Goal: Task Accomplishment & Management: Manage account settings

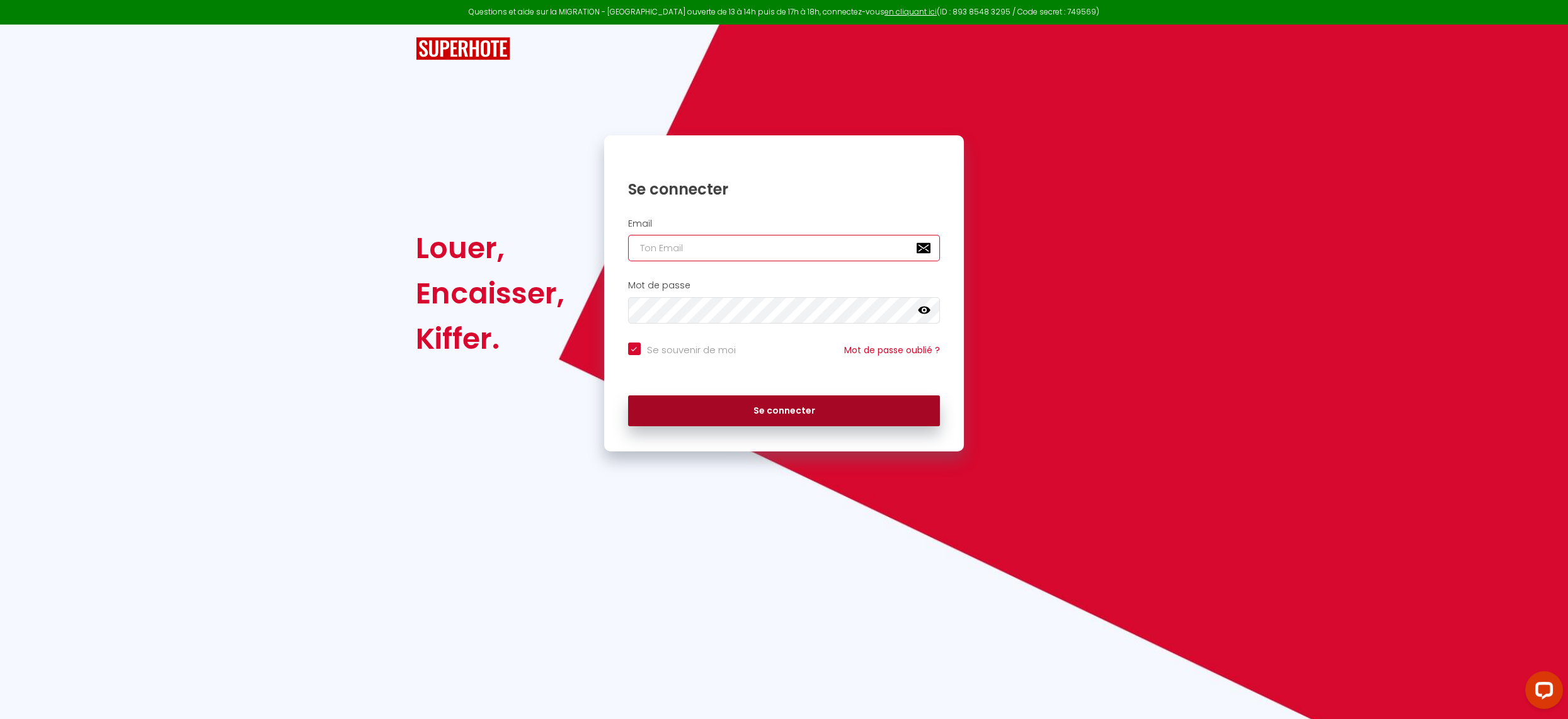
type input "[EMAIL_ADDRESS][DOMAIN_NAME]"
click at [750, 411] on button "Se connecter" at bounding box center [785, 411] width 313 height 31
checkbox input "true"
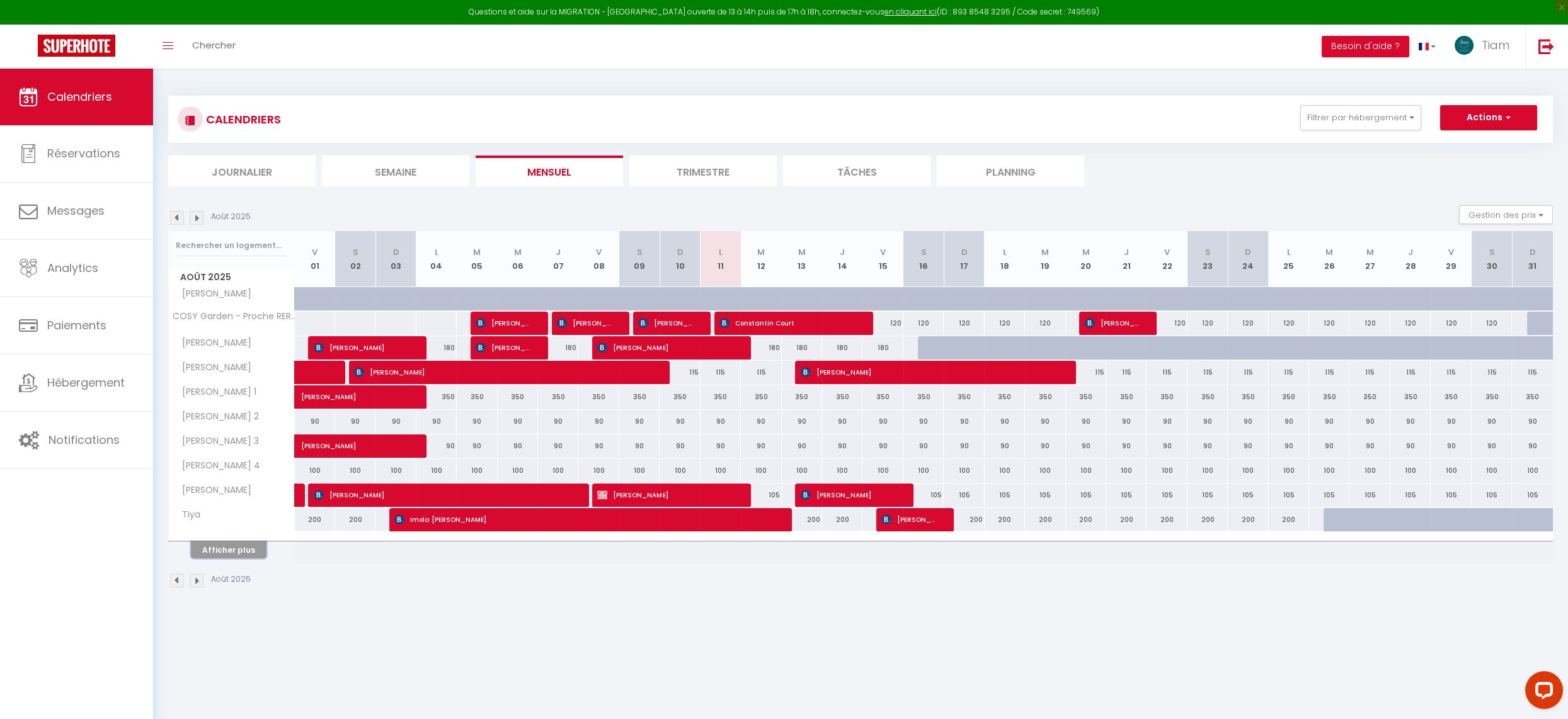
click at [210, 551] on button "Afficher plus" at bounding box center [229, 550] width 75 height 17
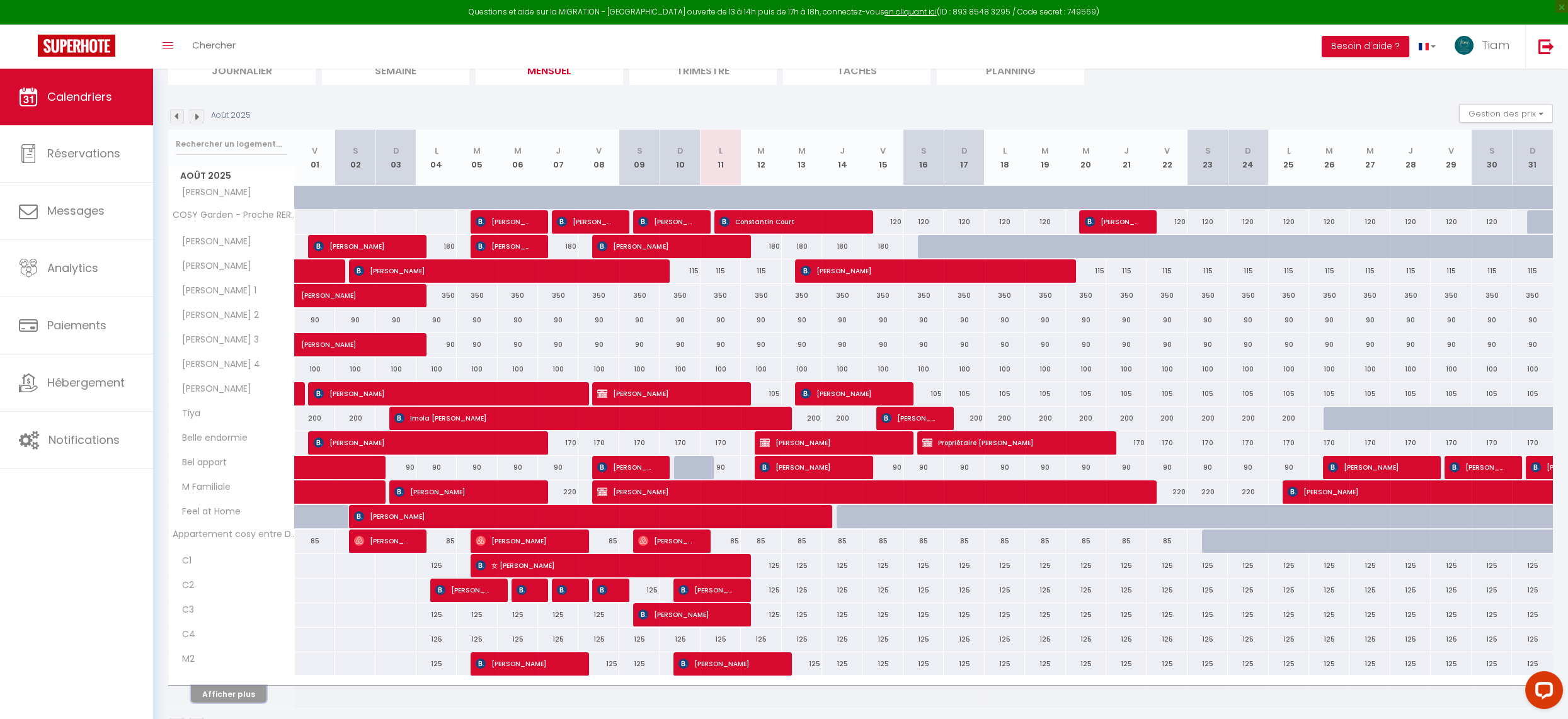
scroll to position [134, 0]
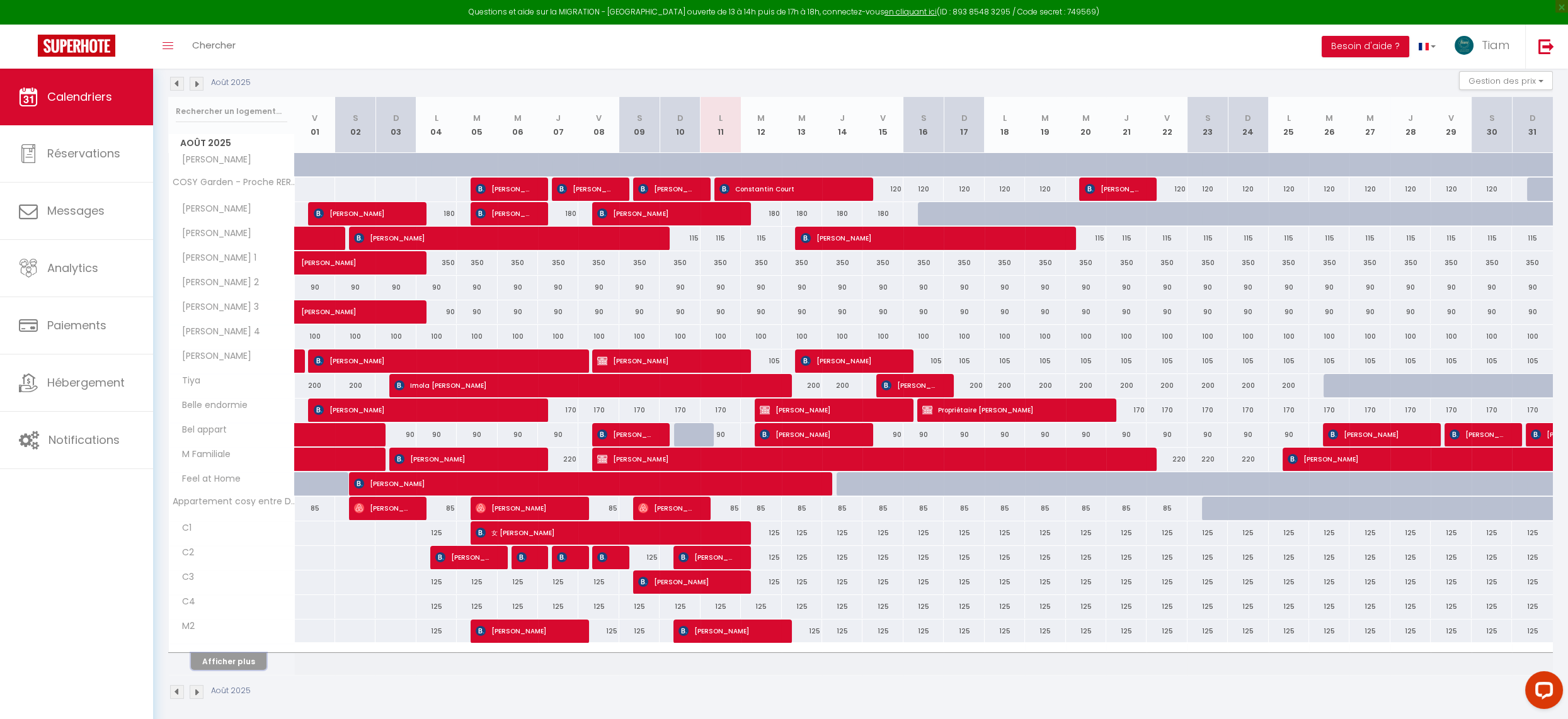
click at [252, 653] on button "Afficher plus" at bounding box center [229, 661] width 75 height 17
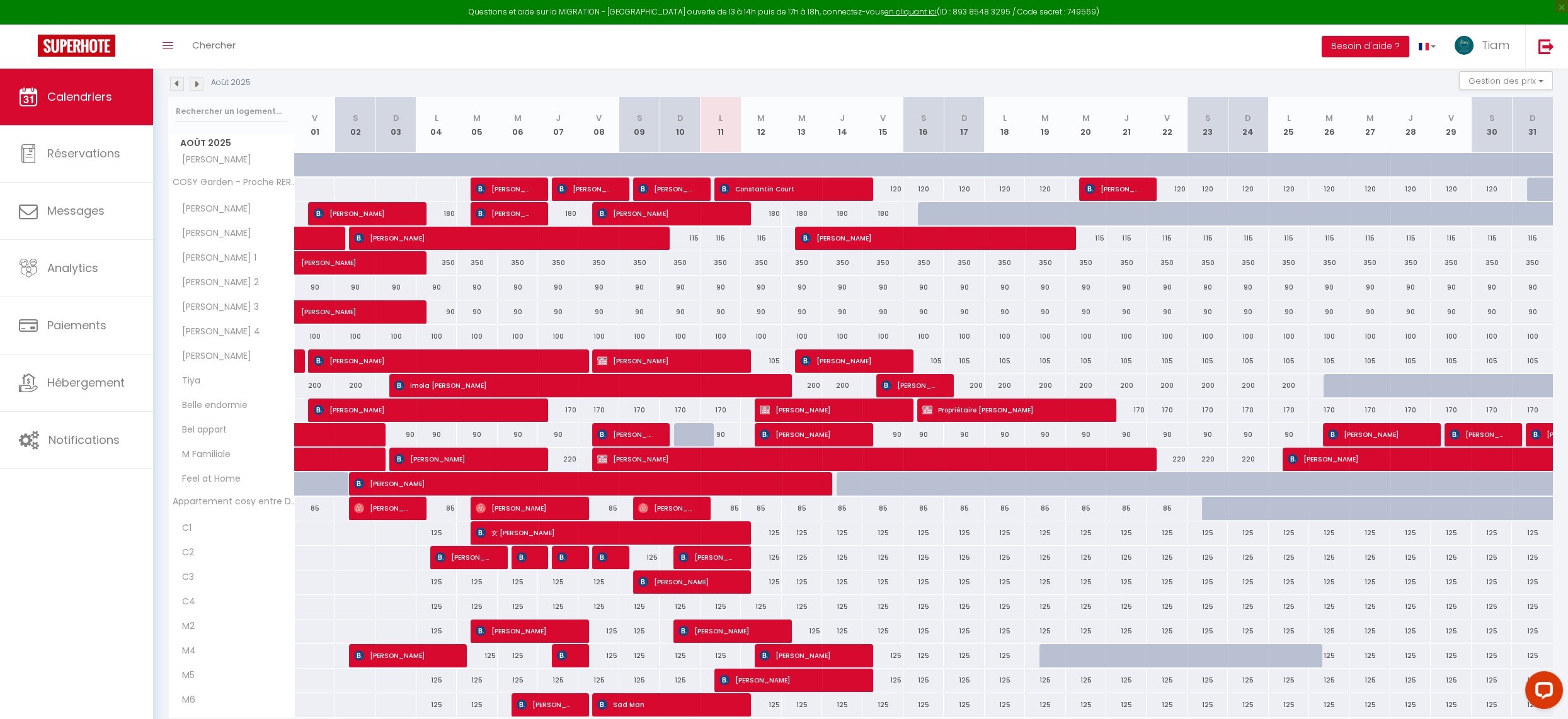
scroll to position [177, 0]
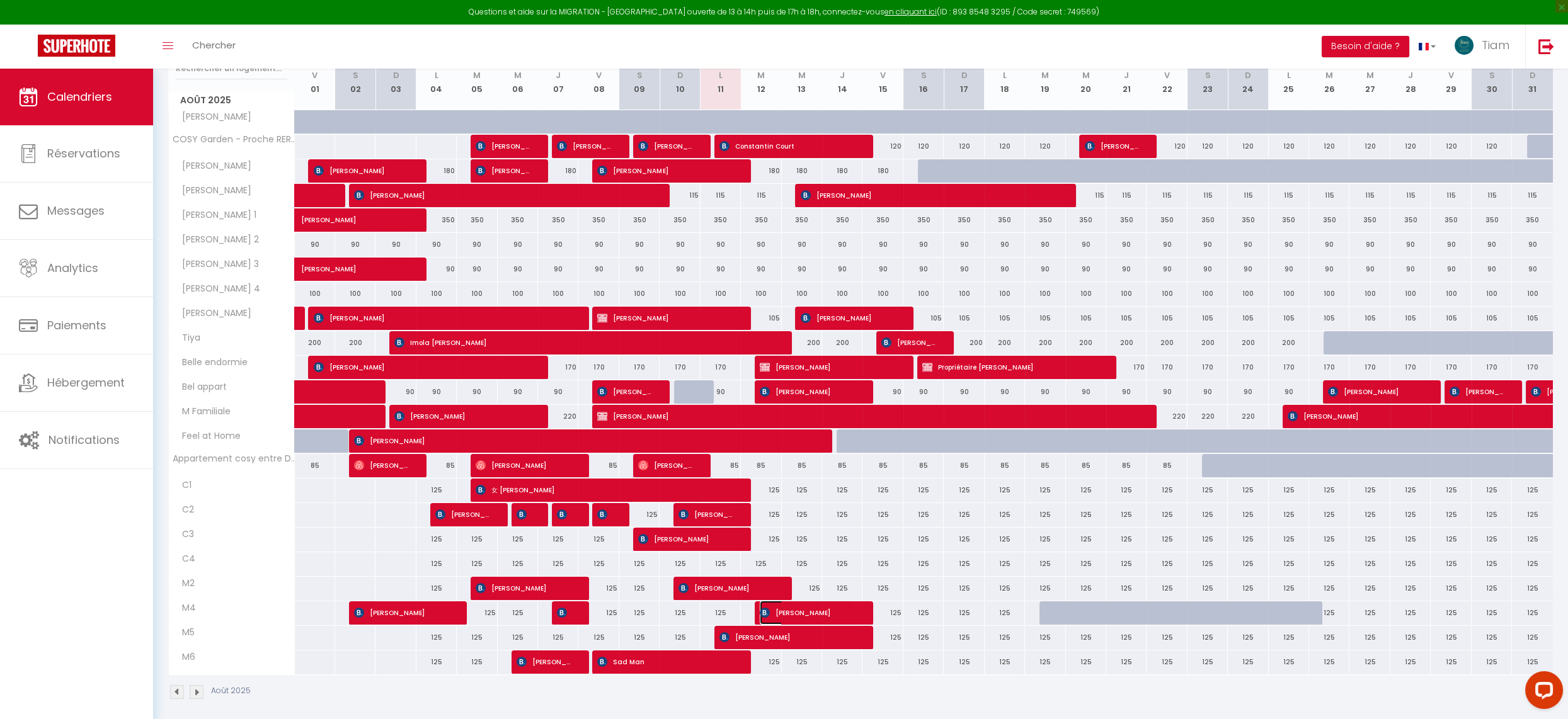
click at [783, 608] on span "[PERSON_NAME]" at bounding box center [807, 613] width 94 height 24
select select "OK"
select select "KO"
select select "0"
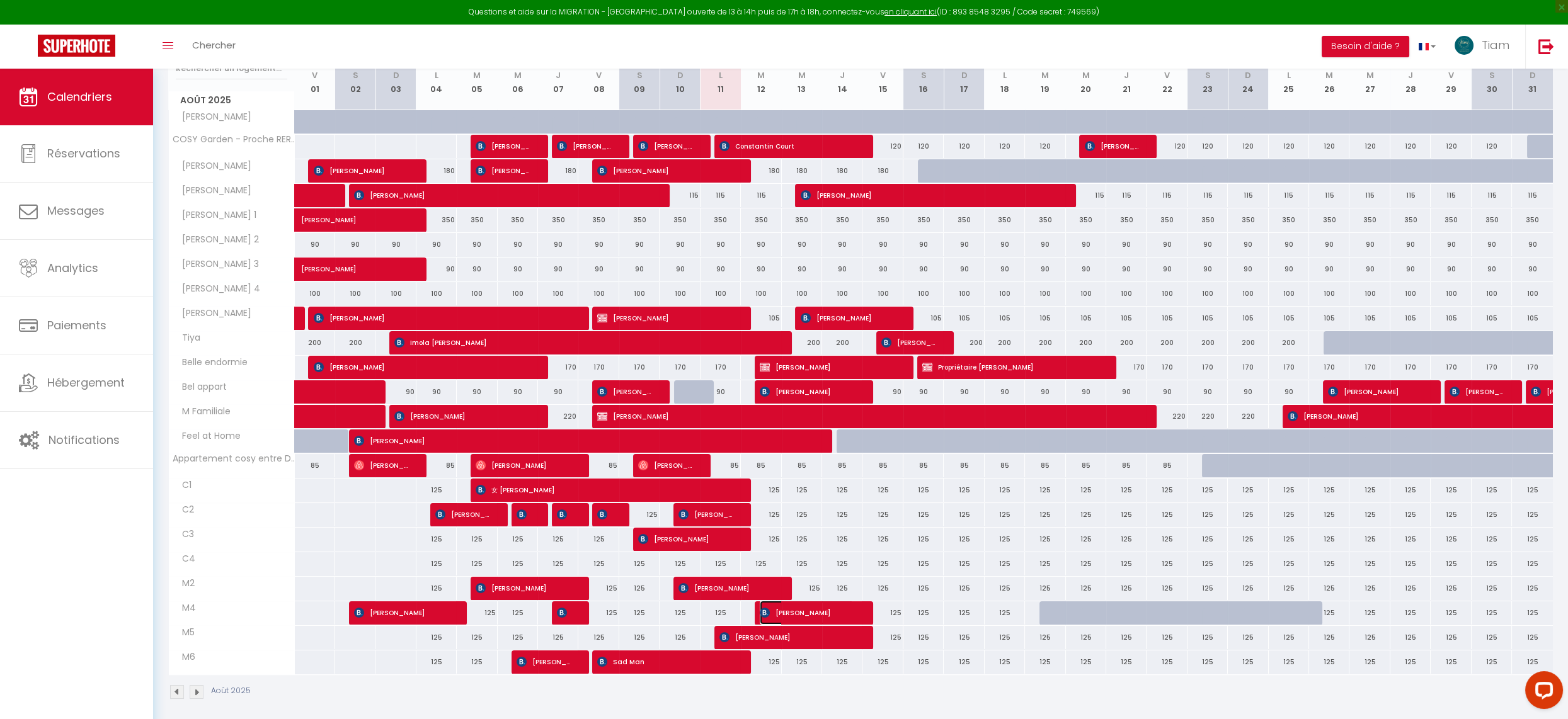
select select "1"
select select
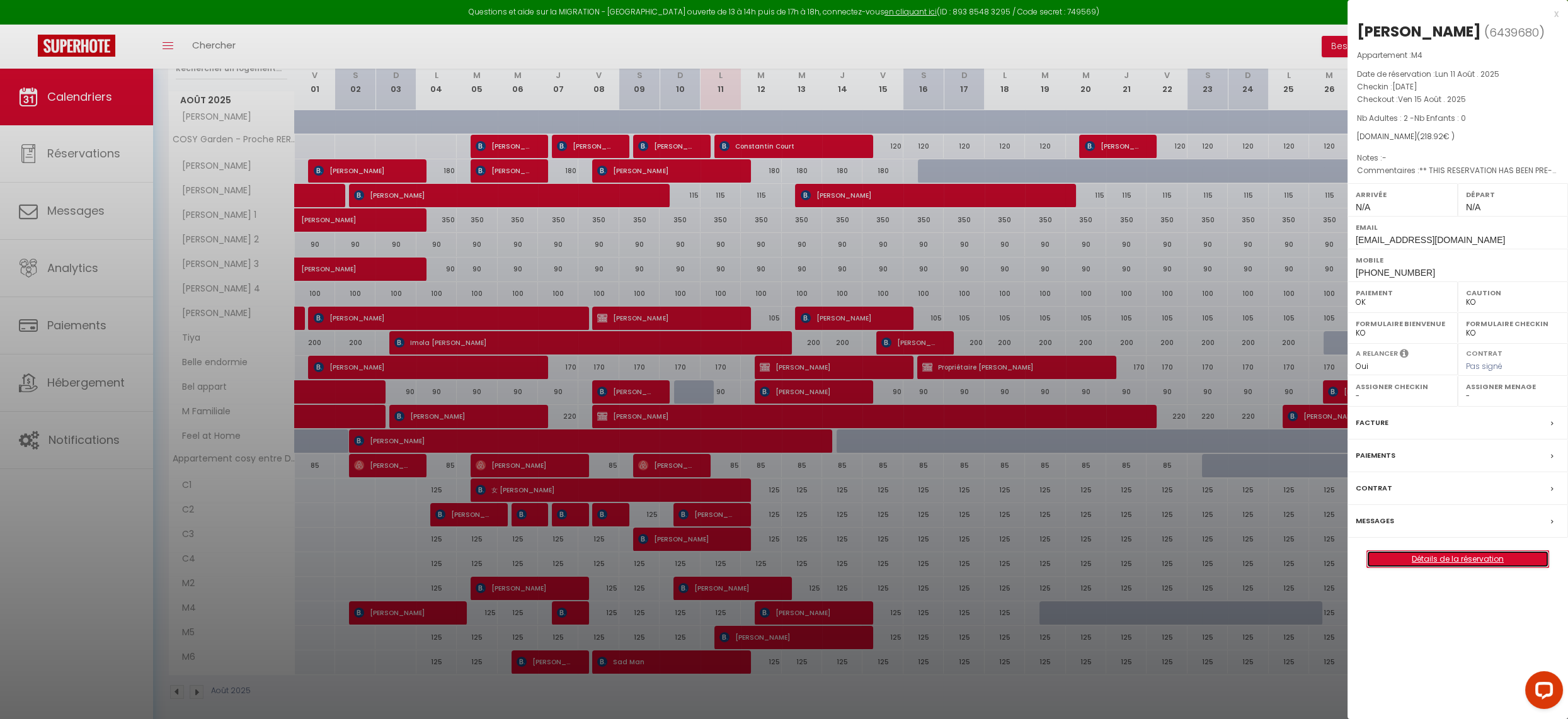
click at [1462, 557] on link "Détails de la réservation" at bounding box center [1458, 559] width 181 height 16
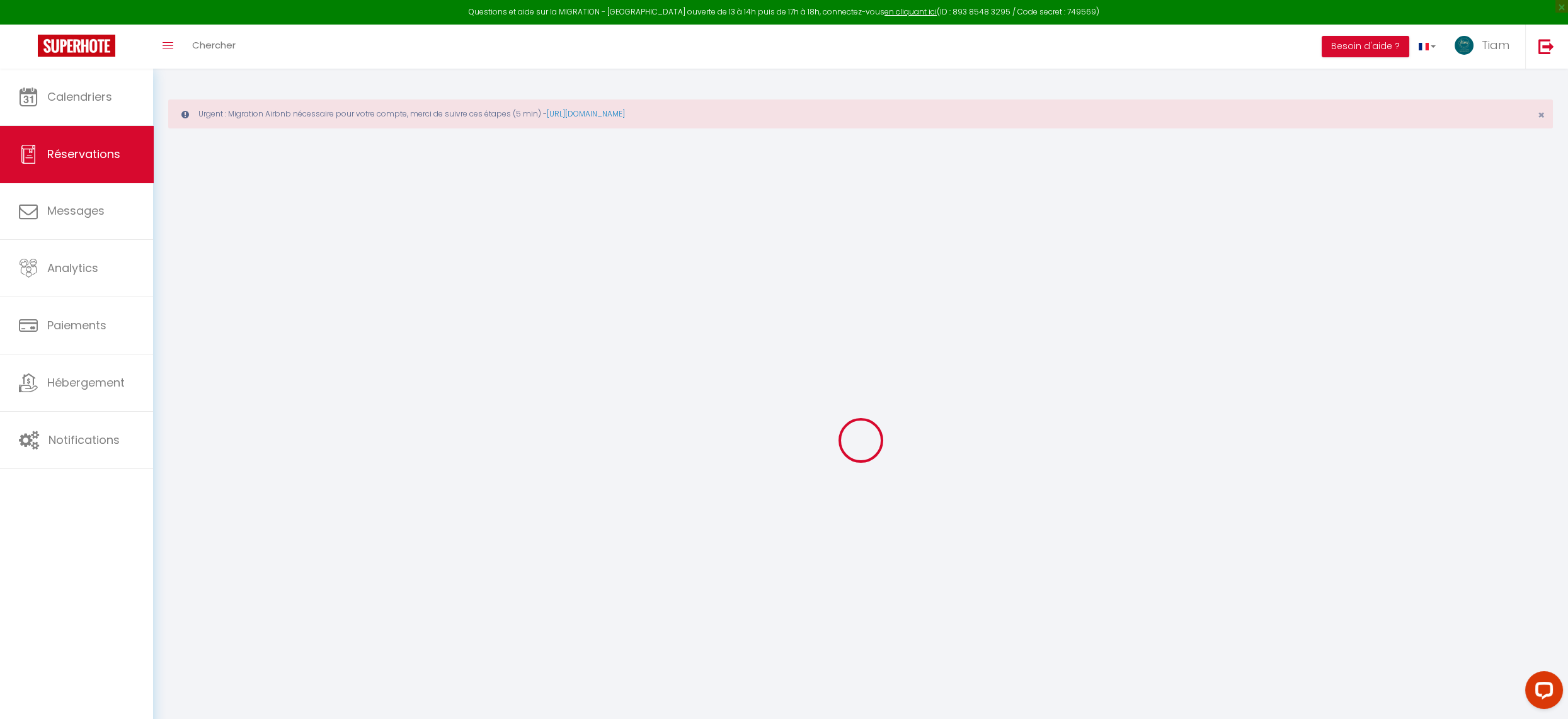
type input "[PERSON_NAME]"
type input "Mereles"
type input "[EMAIL_ADDRESS][DOMAIN_NAME]"
type input "[PHONE_NUMBER]"
type input "."
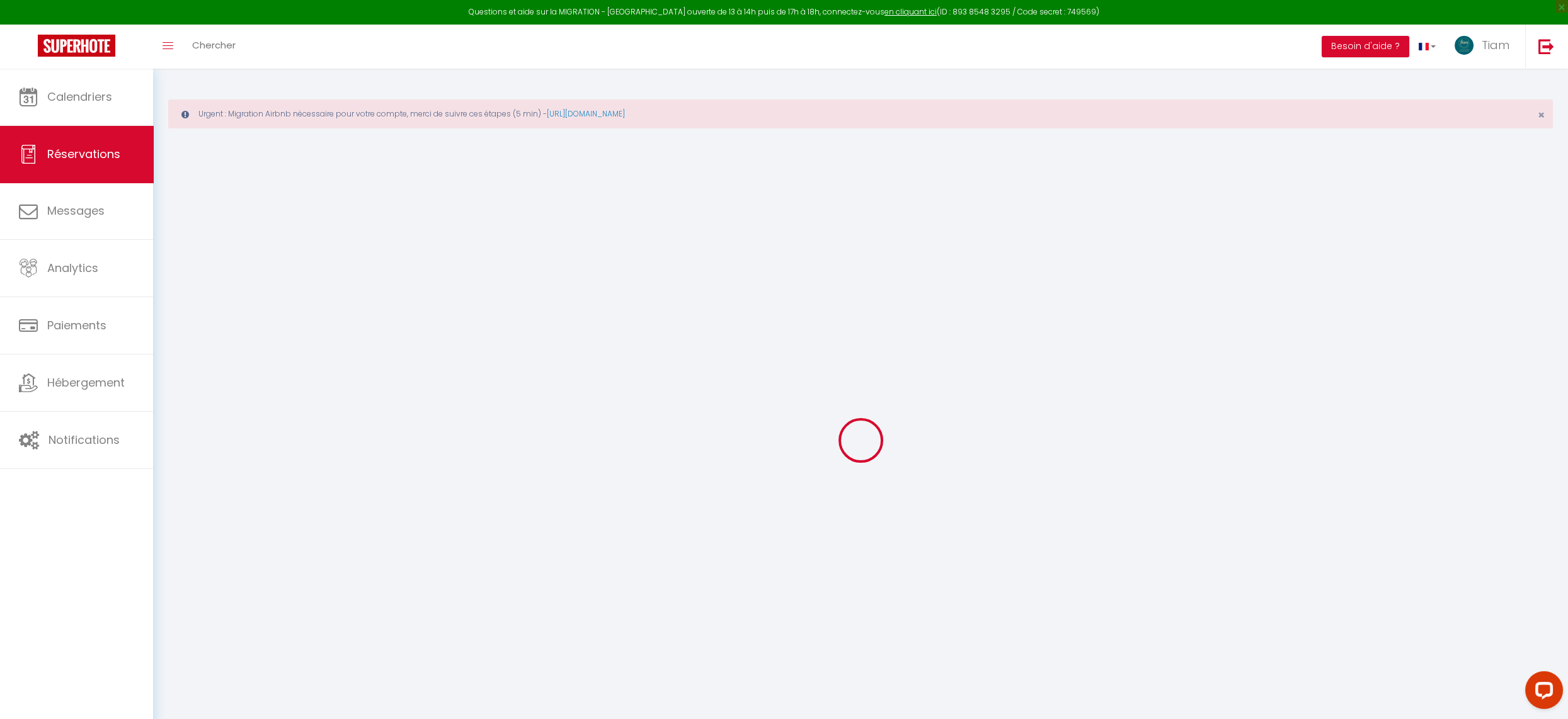
select select "FR"
type input "36.15"
type input "3.06"
select select "74959"
select select "1"
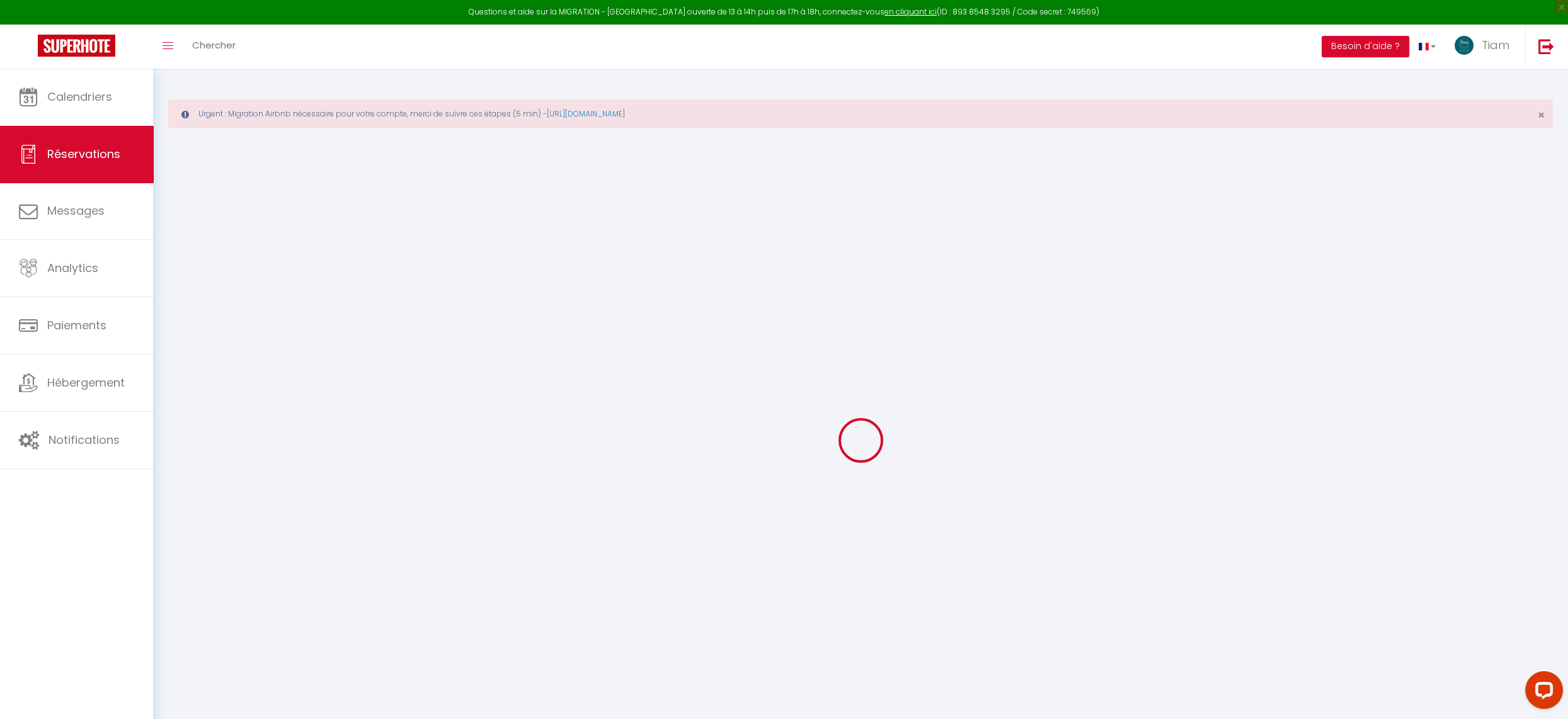
select select
type input "2"
select select "12"
select select
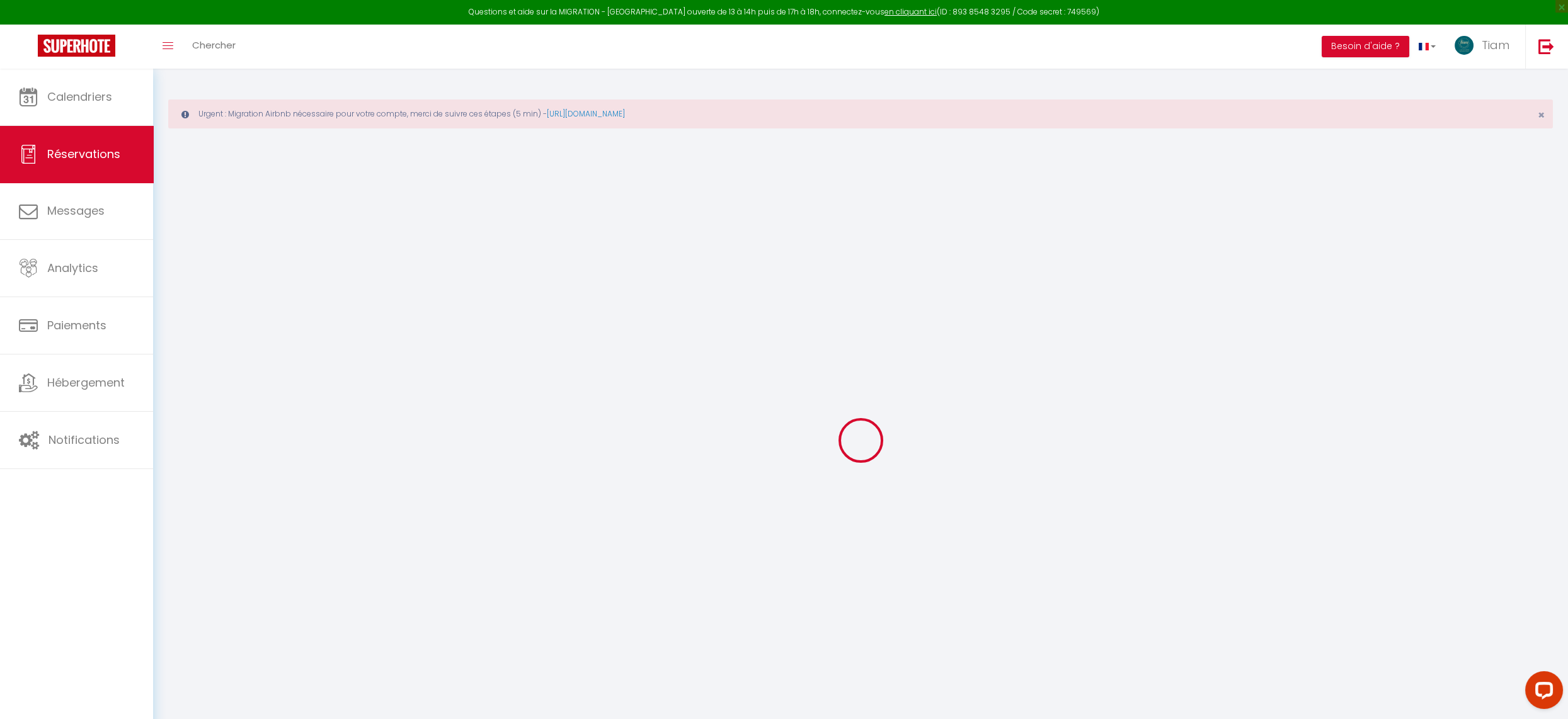
type input "212.64"
checkbox input "false"
type input "0"
select select "2"
type input "0"
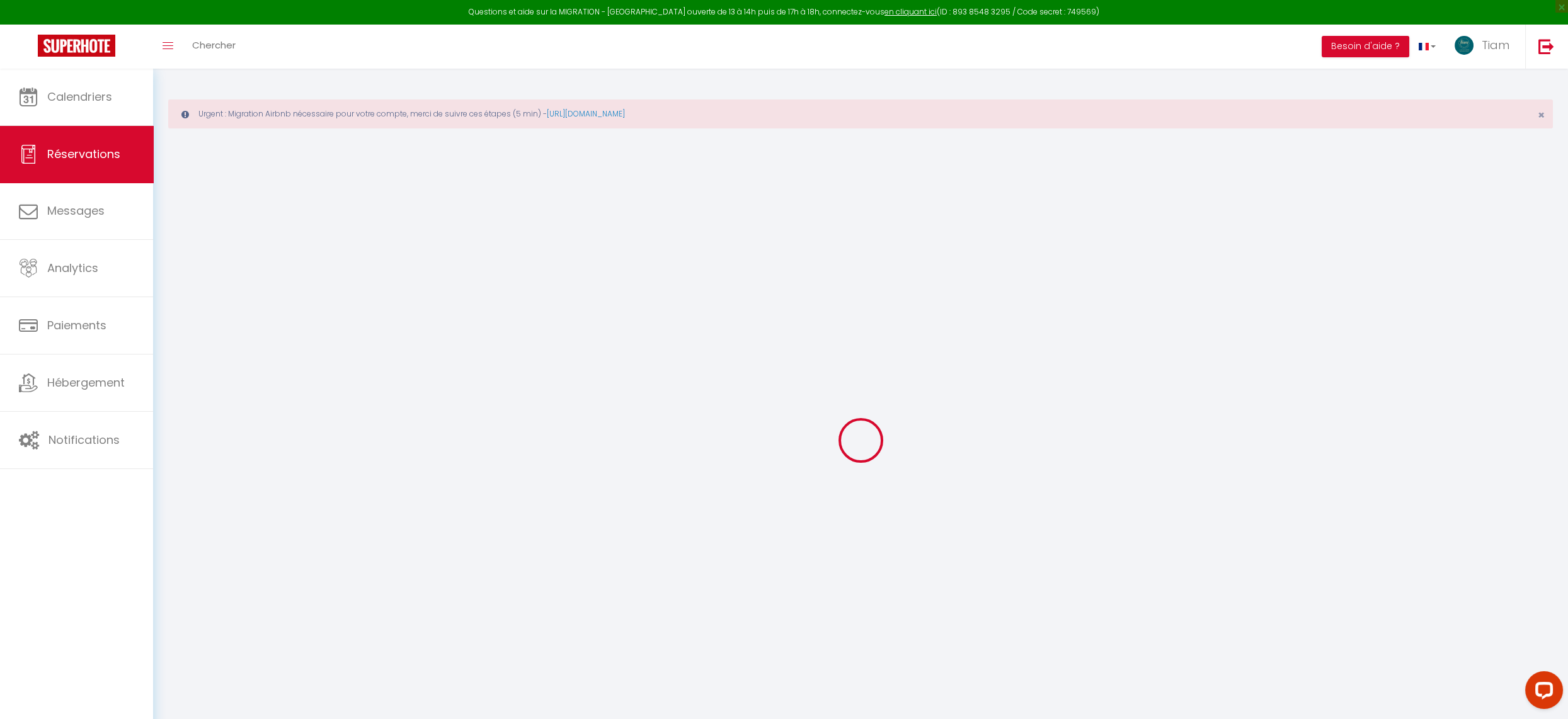
type input "0"
select select
select select "14"
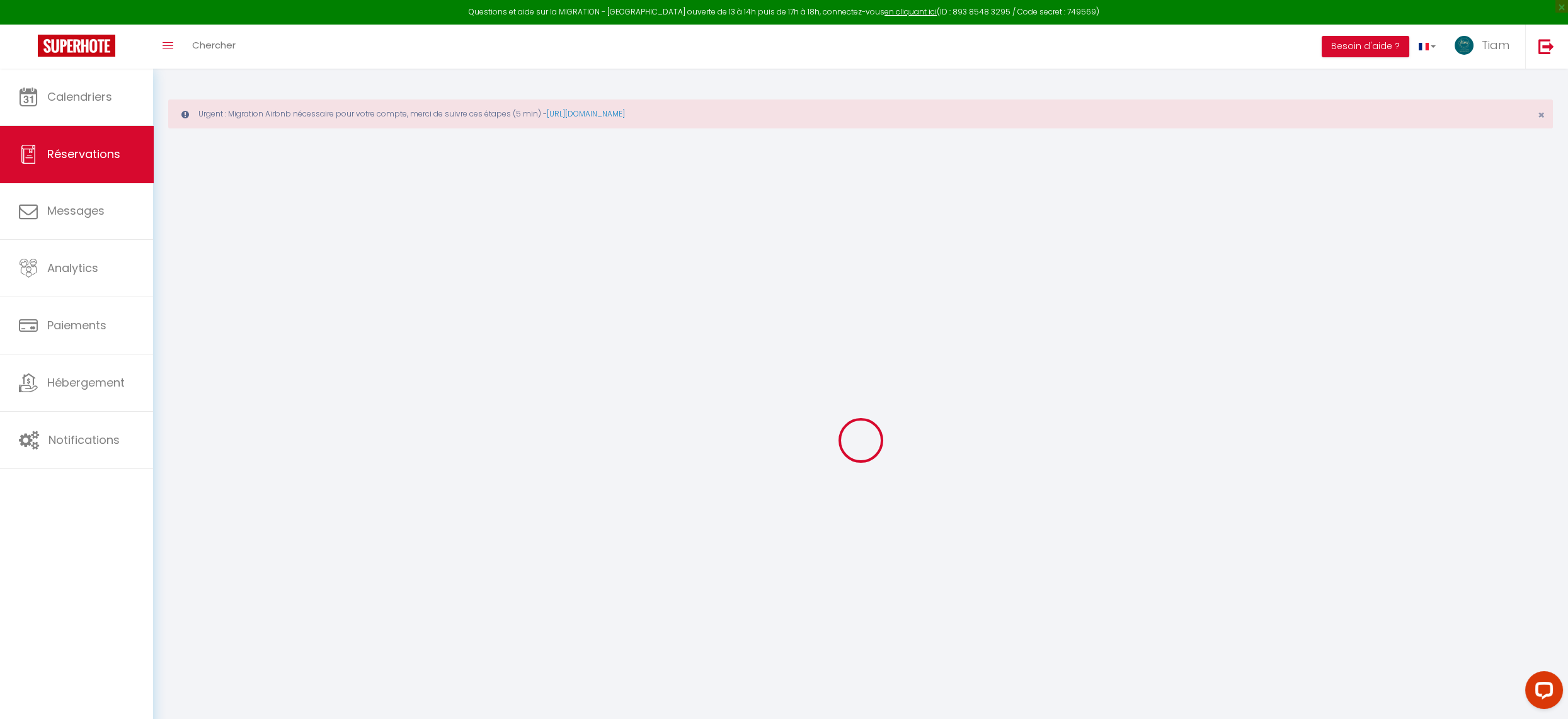
checkbox input "false"
select select
checkbox input "false"
select select
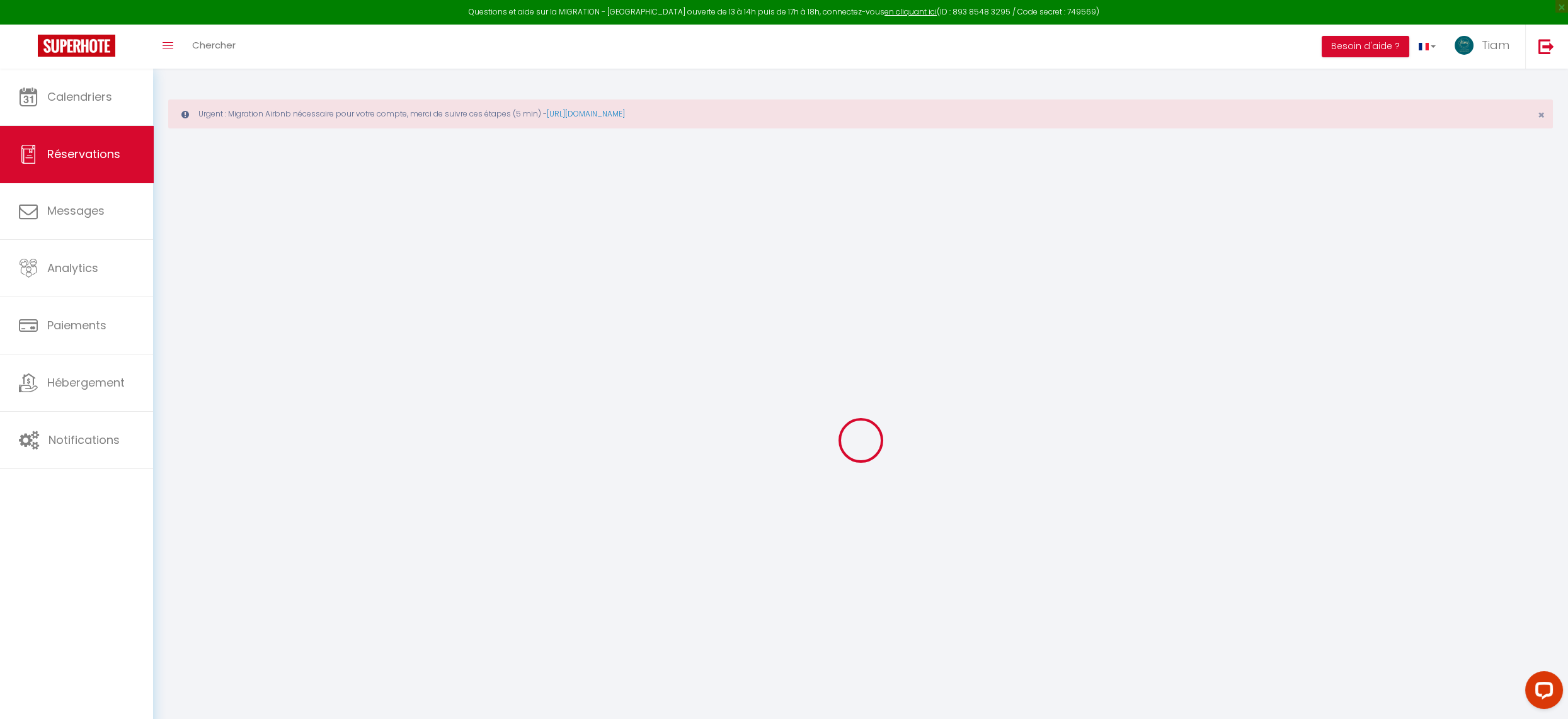
select select
checkbox input "false"
type textarea "** THIS RESERVATION HAS BEEN PRE-PAID ** BOOKING NOTE : Payment charge is EUR 3…"
type input "6.28"
select select
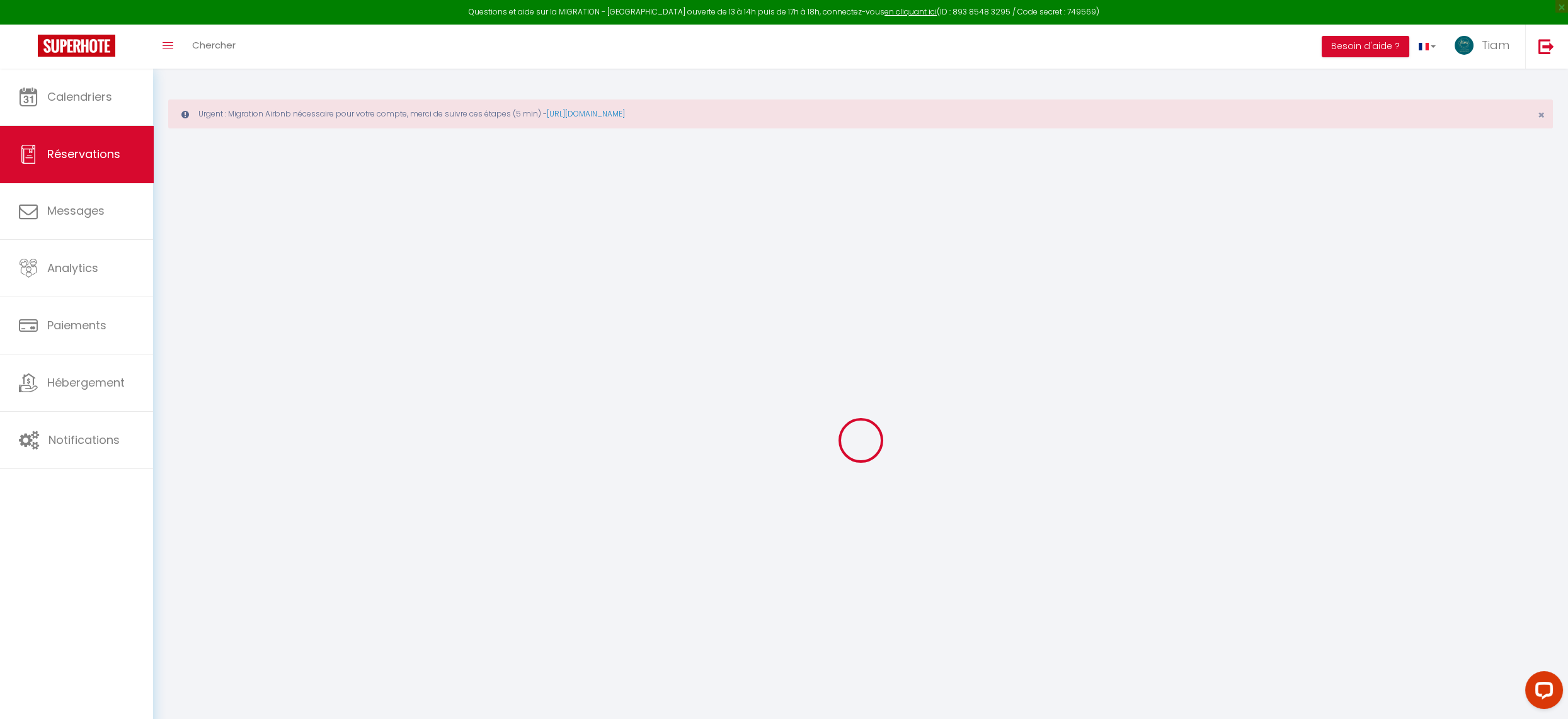
select select
checkbox input "false"
select select
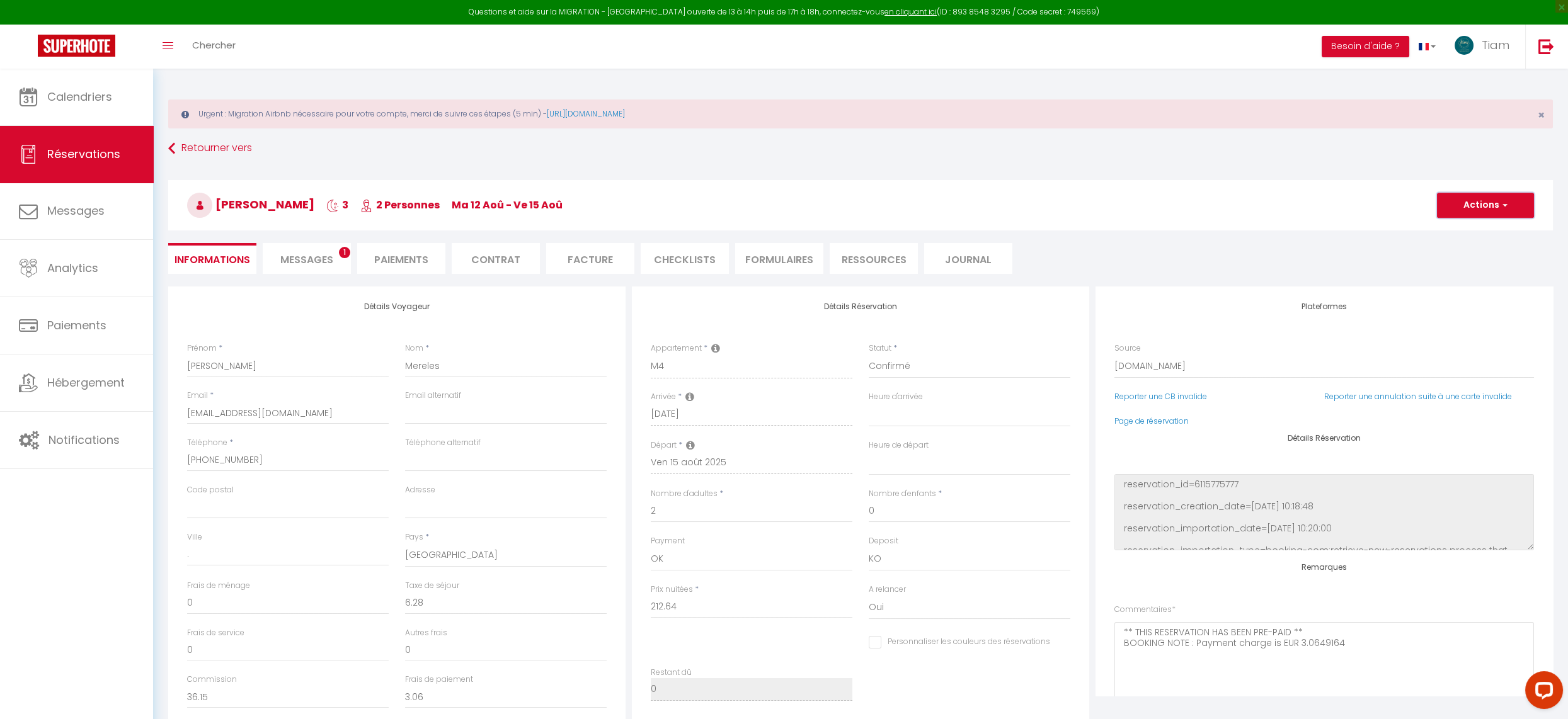
click at [1515, 210] on button "Actions" at bounding box center [1486, 205] width 97 height 25
click at [1316, 213] on h3 "[PERSON_NAME] 3 2 Personnes ma 12 Aoû - ve 15 [PERSON_NAME]" at bounding box center [861, 205] width 1385 height 50
click at [885, 370] on select "Confirmé Non Confirmé [PERSON_NAME] par le voyageur No Show Request" at bounding box center [970, 367] width 202 height 24
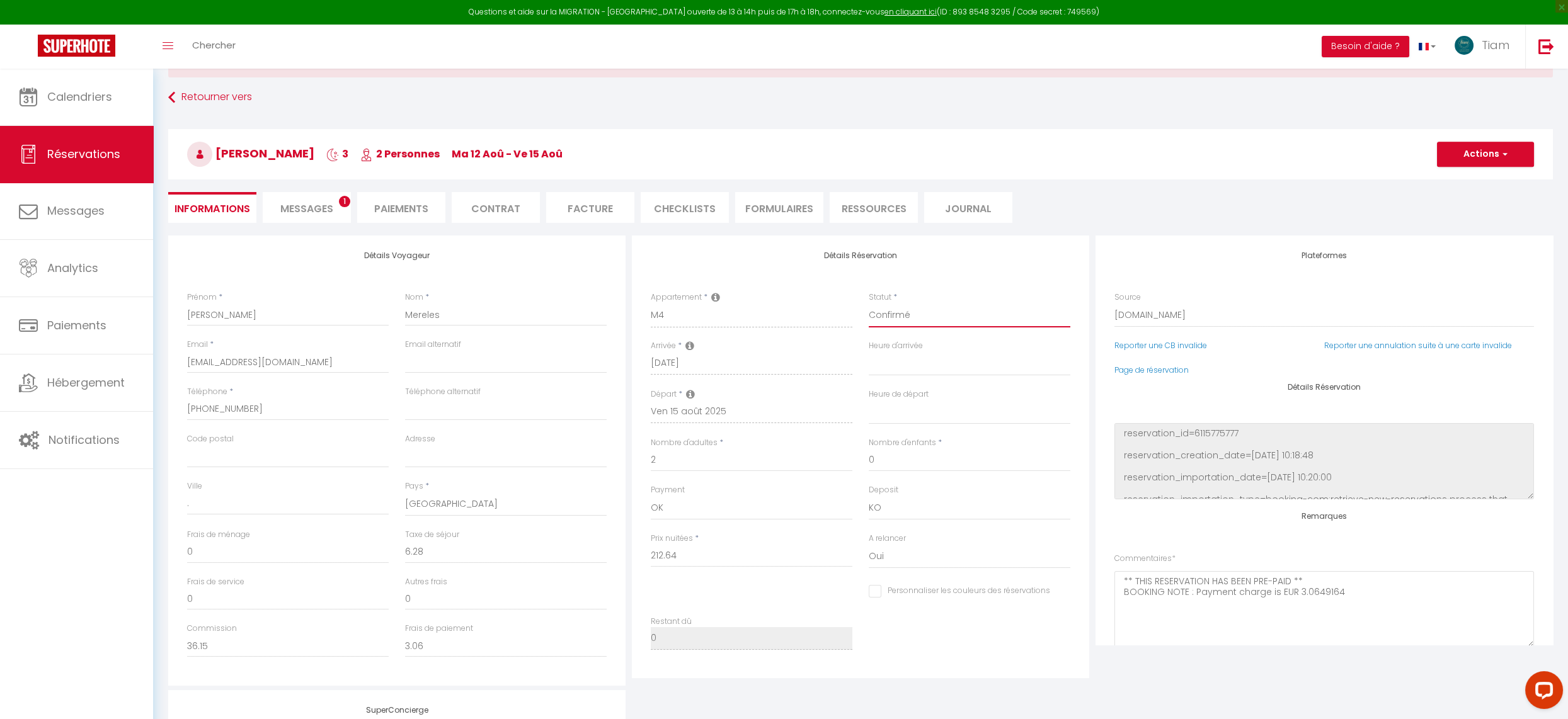
scroll to position [53, 0]
click at [1500, 147] on button "Actions" at bounding box center [1486, 151] width 97 height 25
click at [1299, 144] on h3 "[PERSON_NAME] 3 2 Personnes ma 12 Aoû - ve 15 [PERSON_NAME]" at bounding box center [861, 151] width 1385 height 50
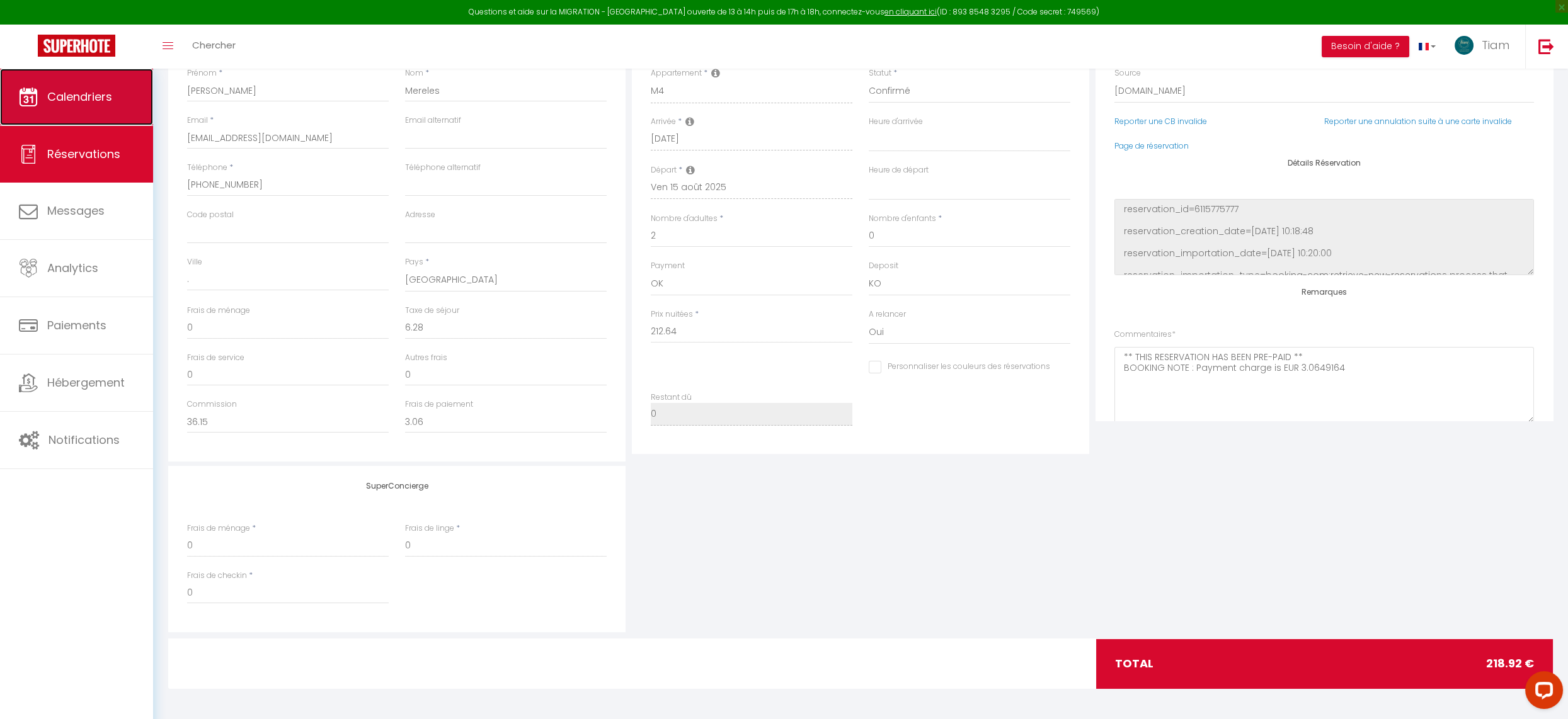
click at [54, 87] on link "Calendriers" at bounding box center [76, 97] width 153 height 57
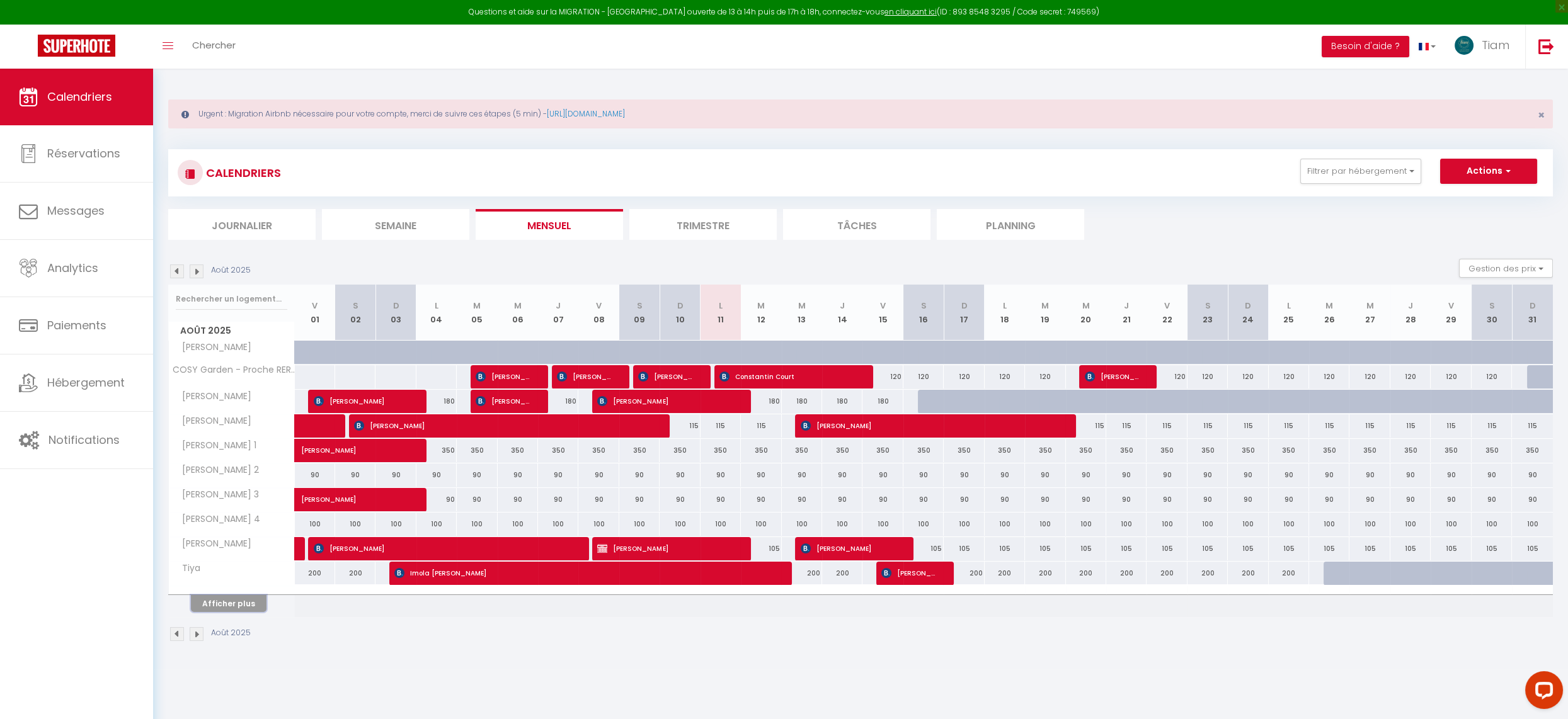
click at [207, 604] on button "Afficher plus" at bounding box center [229, 604] width 75 height 17
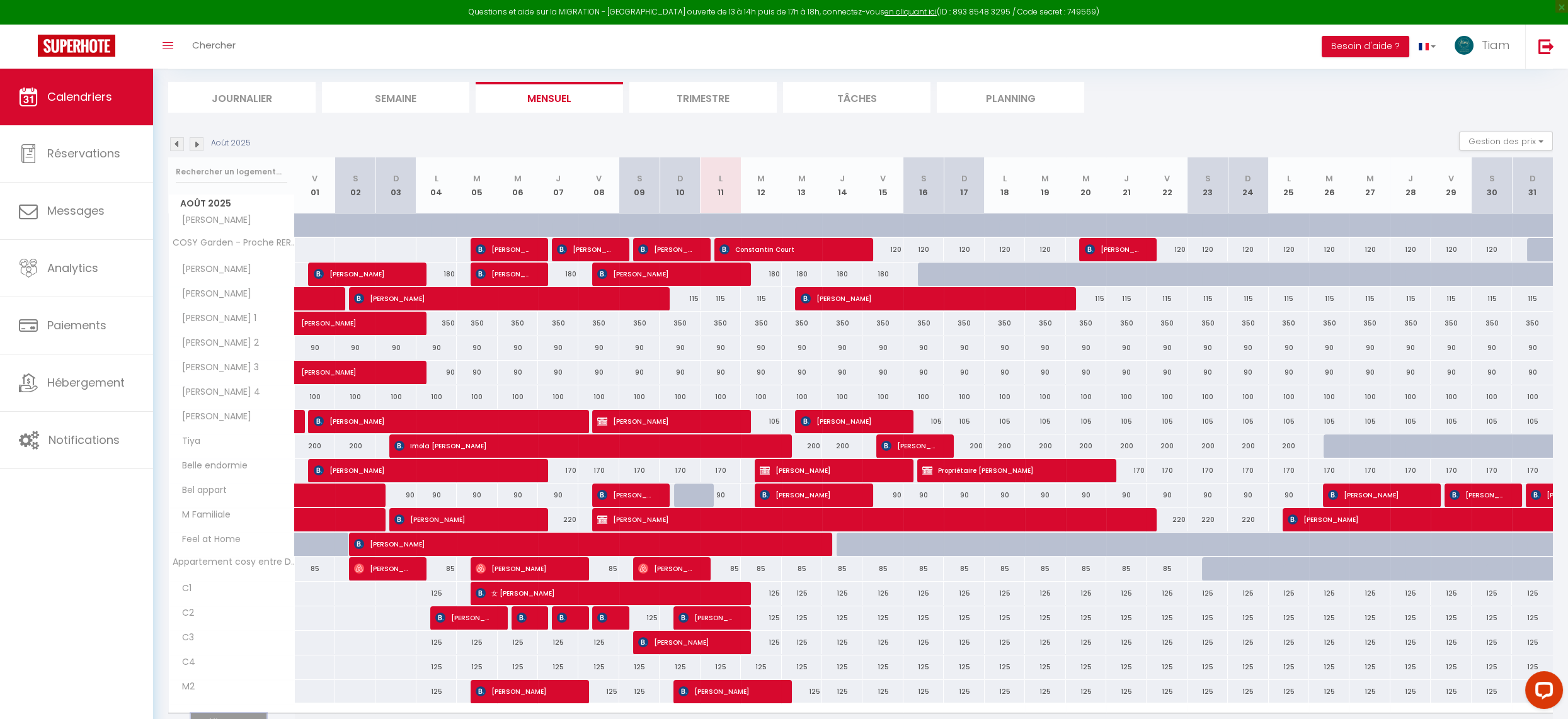
scroll to position [187, 0]
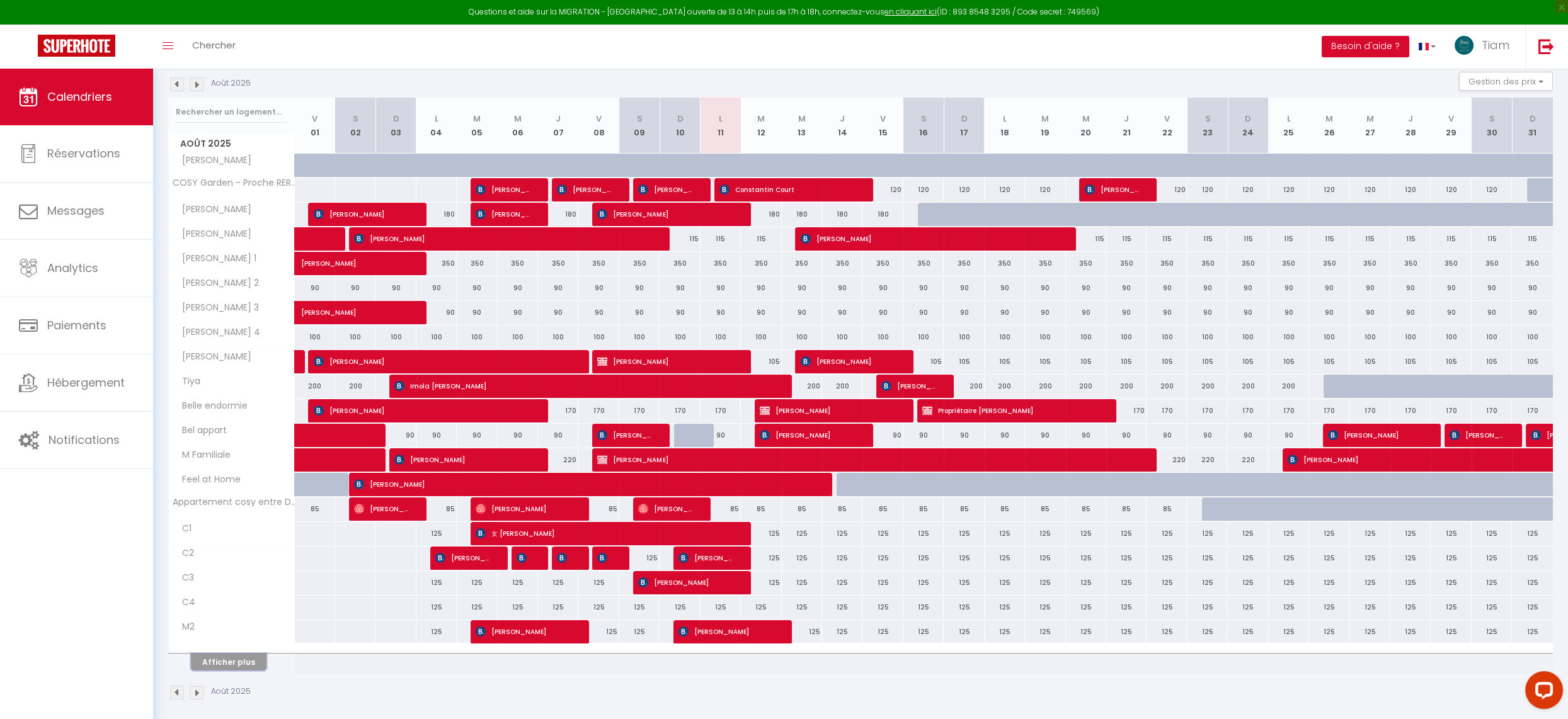
click at [211, 654] on button "Afficher plus" at bounding box center [229, 662] width 75 height 17
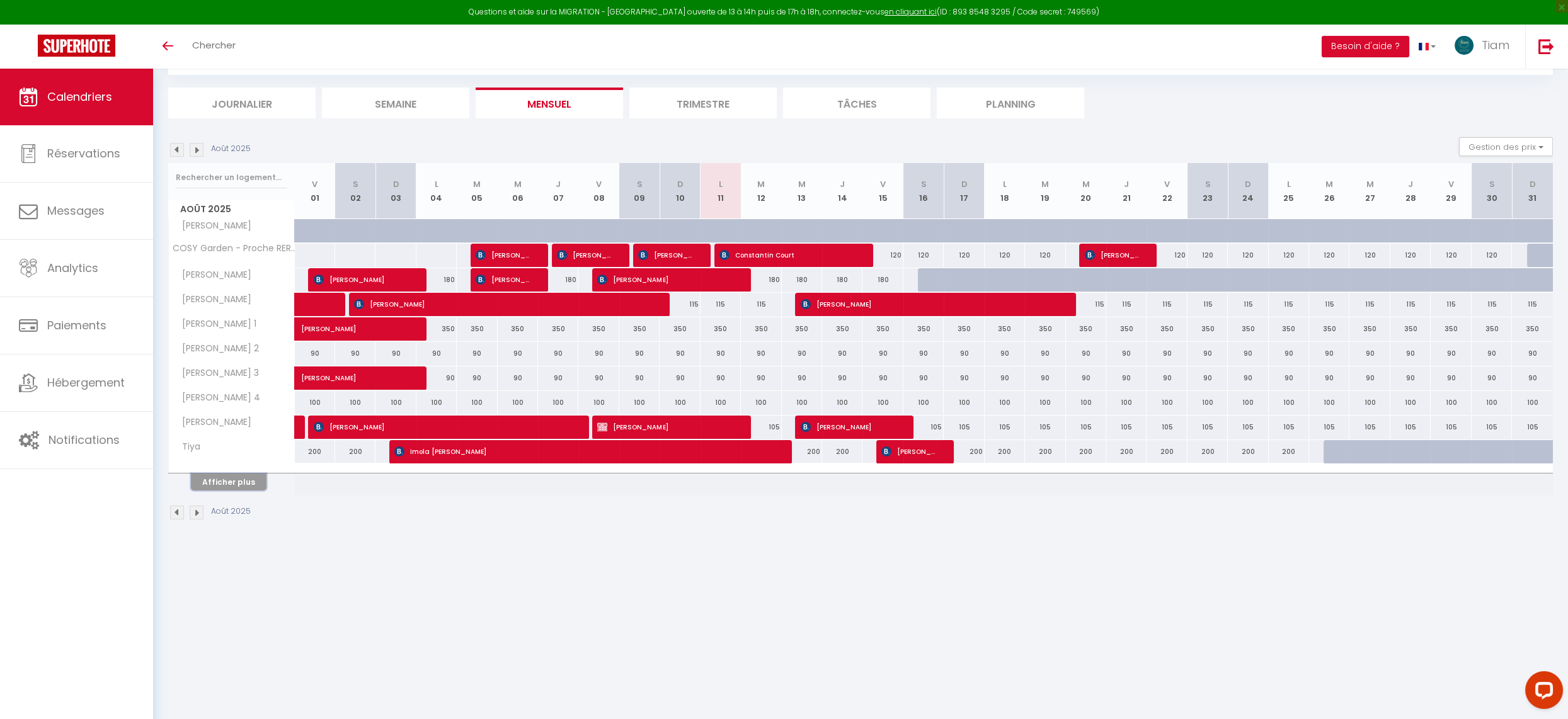
click at [245, 477] on button "Afficher plus" at bounding box center [229, 482] width 75 height 17
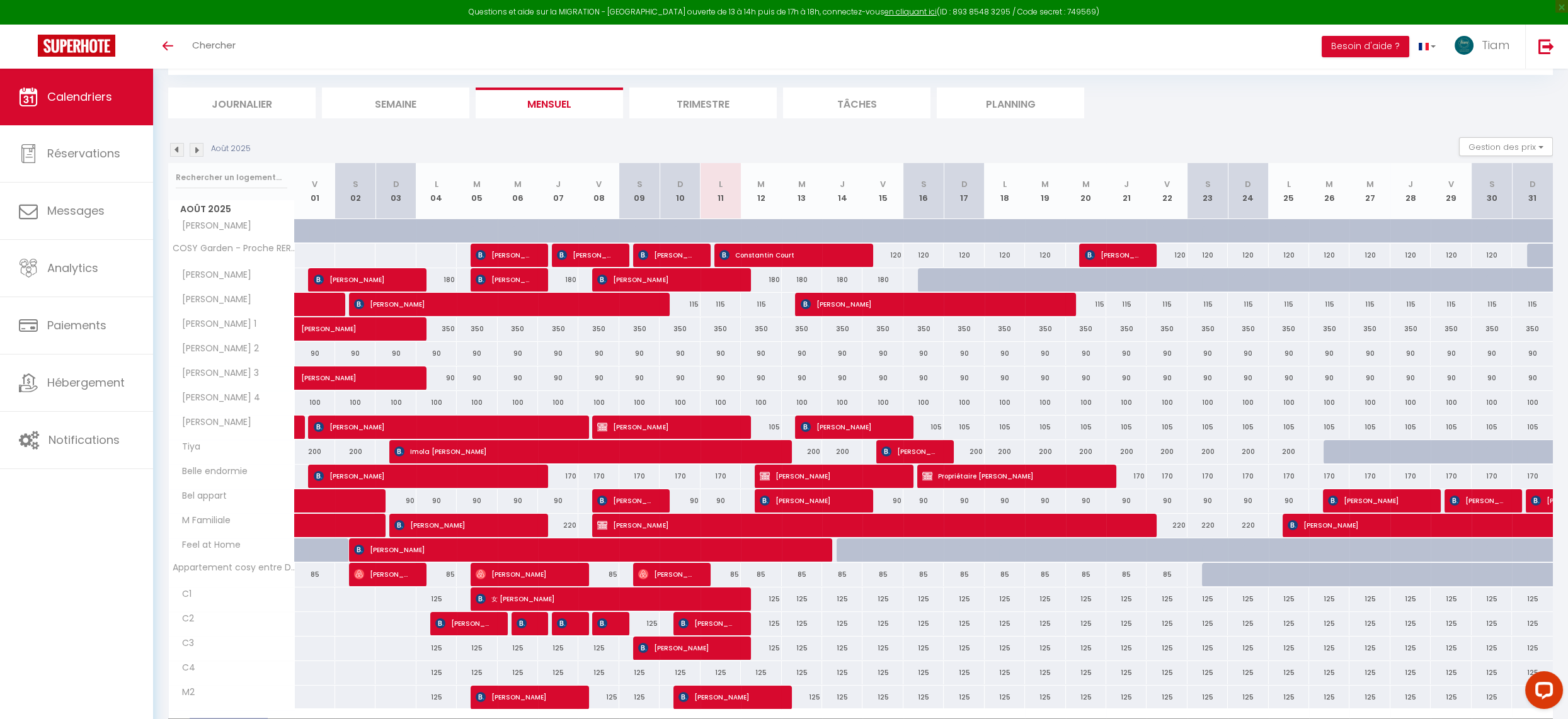
scroll to position [134, 0]
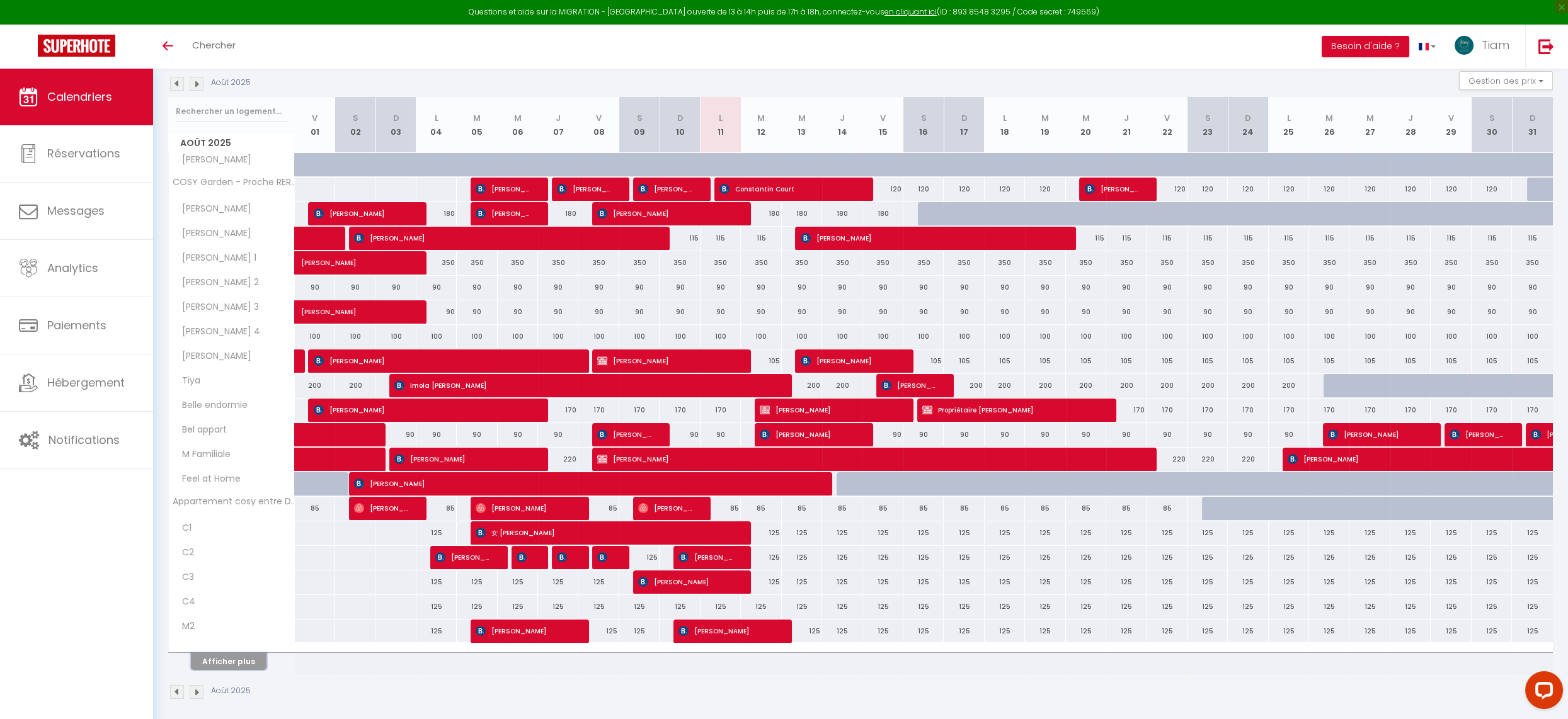
click at [214, 660] on button "Afficher plus" at bounding box center [229, 661] width 75 height 17
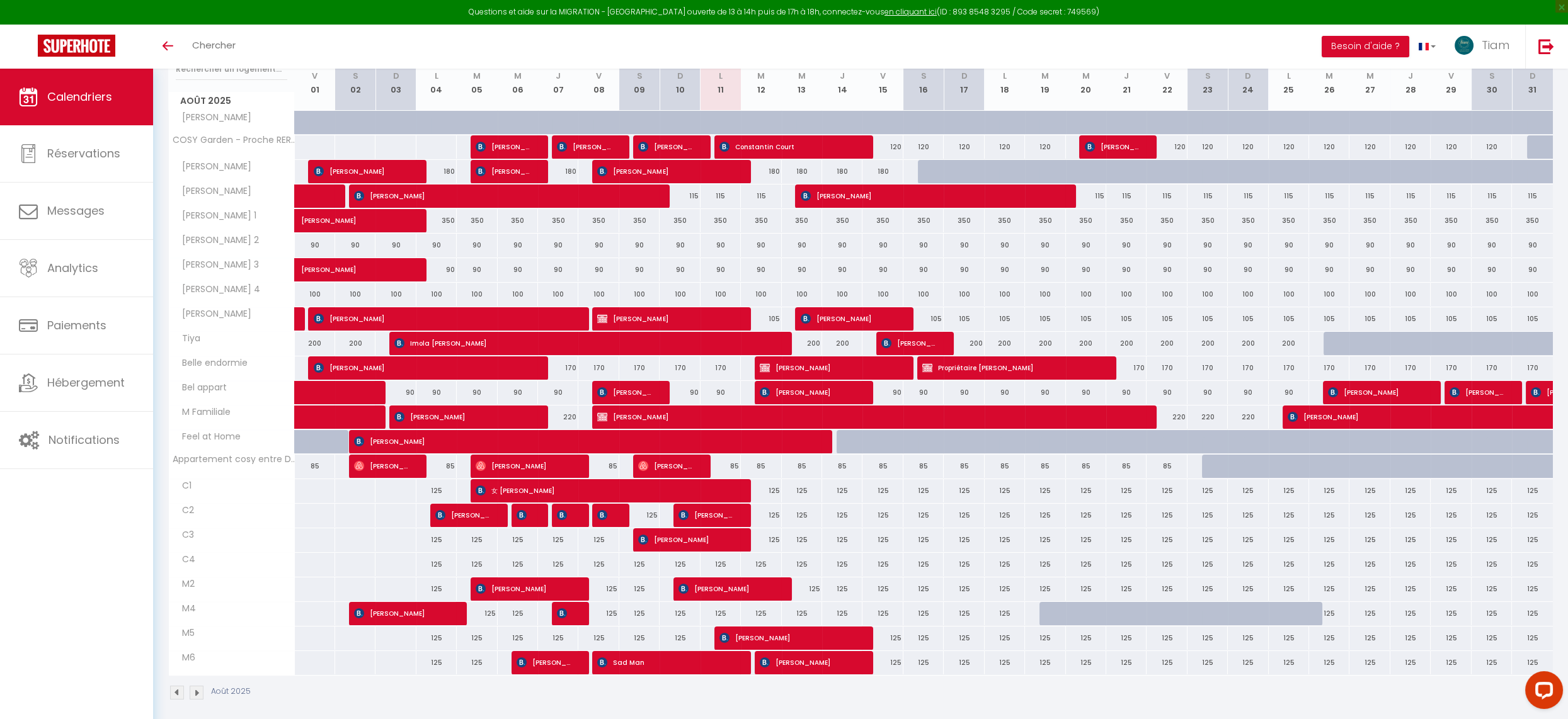
scroll to position [177, 0]
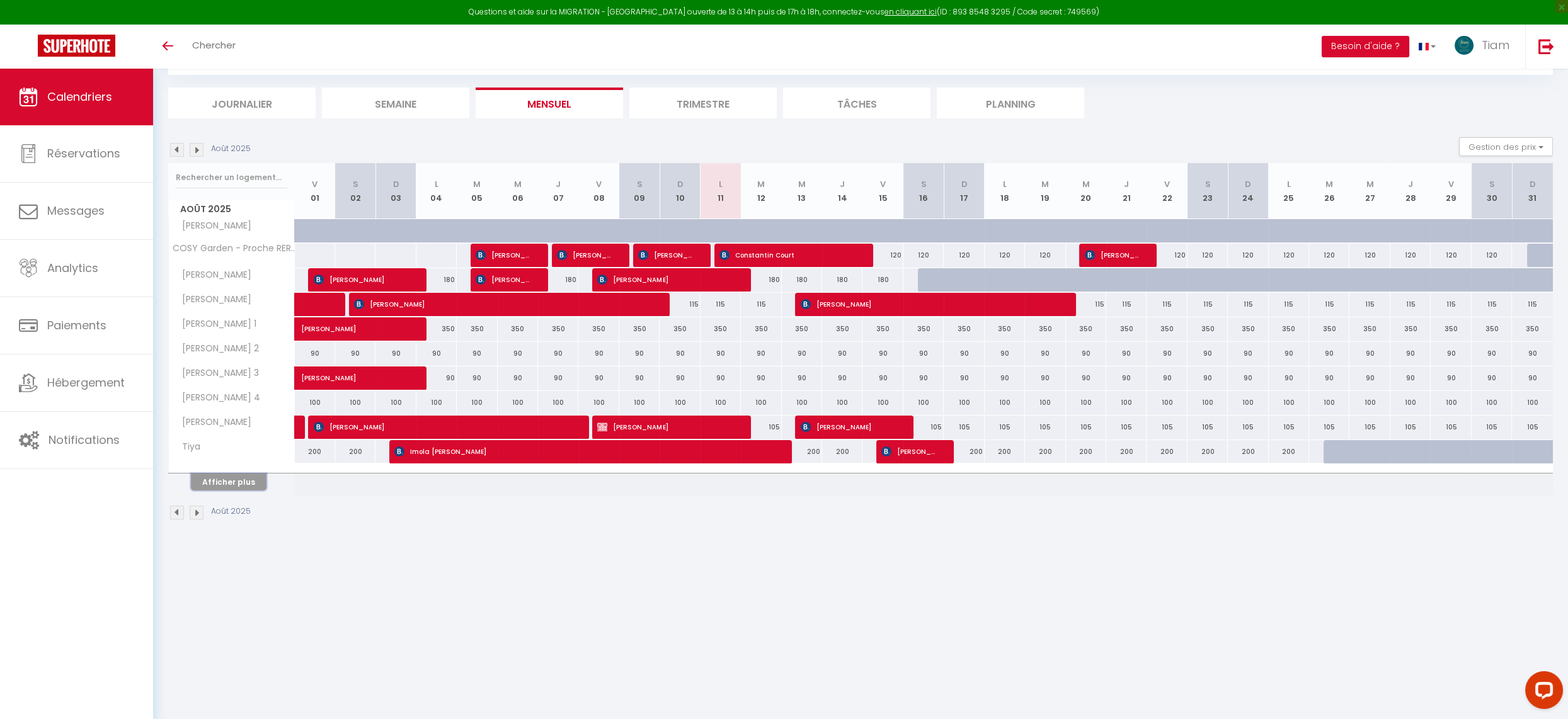
click at [225, 478] on button "Afficher plus" at bounding box center [229, 482] width 75 height 17
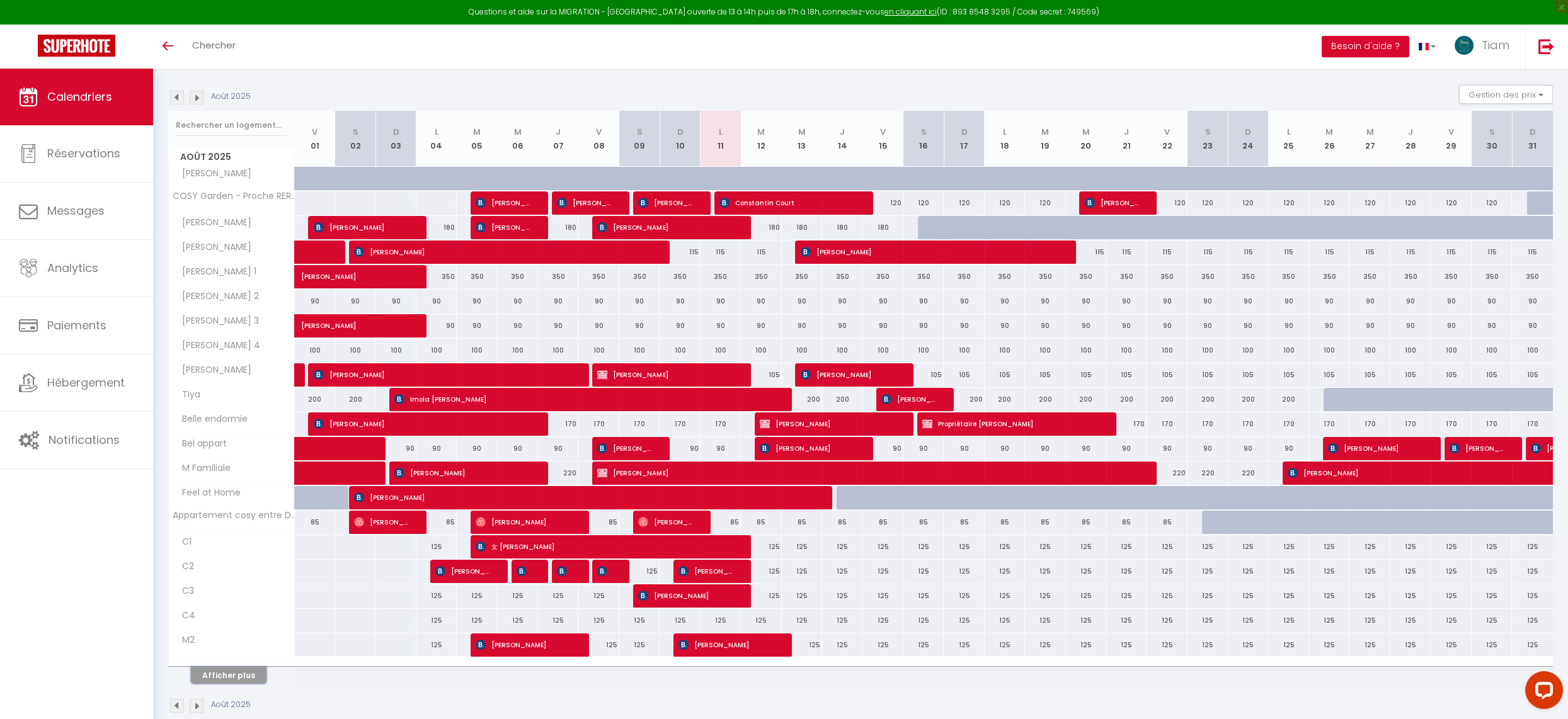
scroll to position [102, 0]
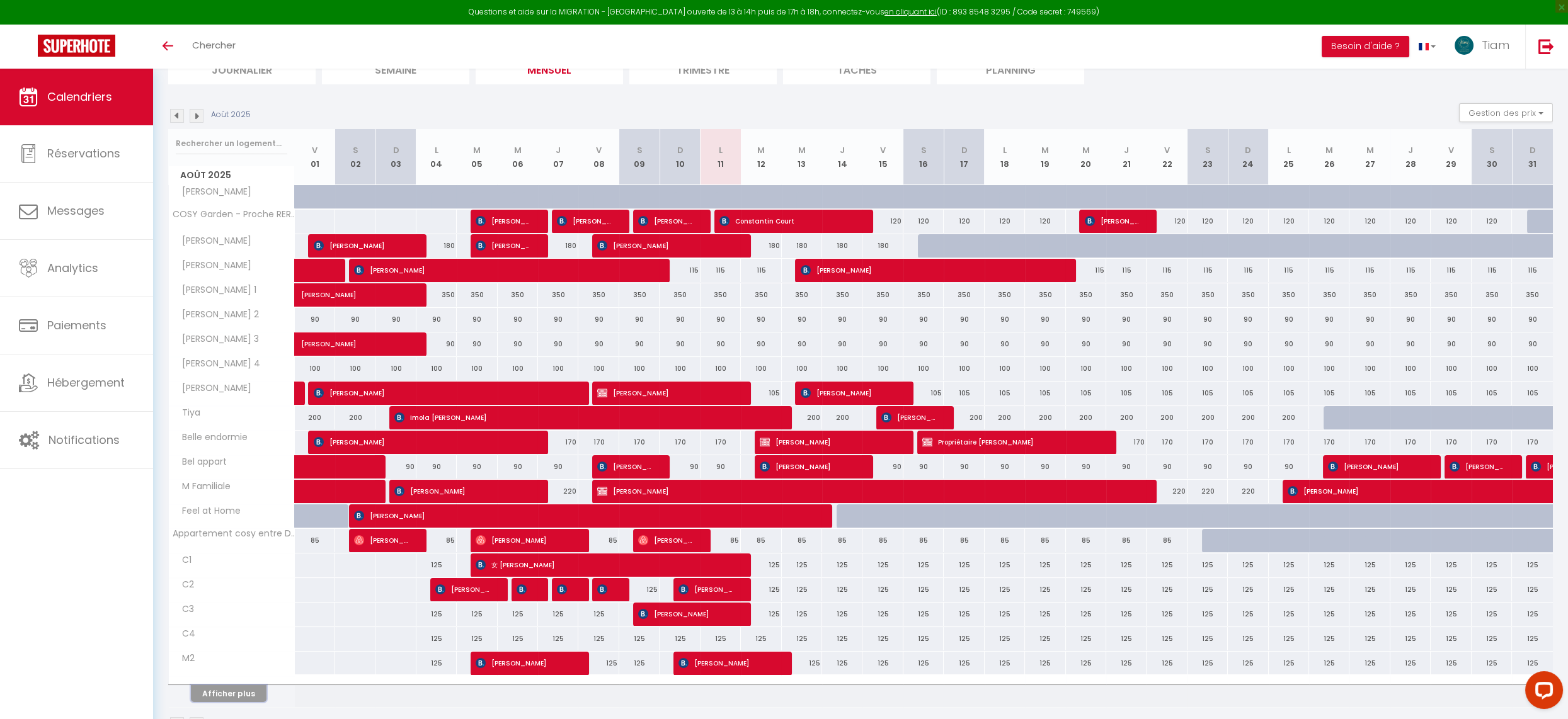
click at [218, 688] on button "Afficher plus" at bounding box center [229, 693] width 75 height 17
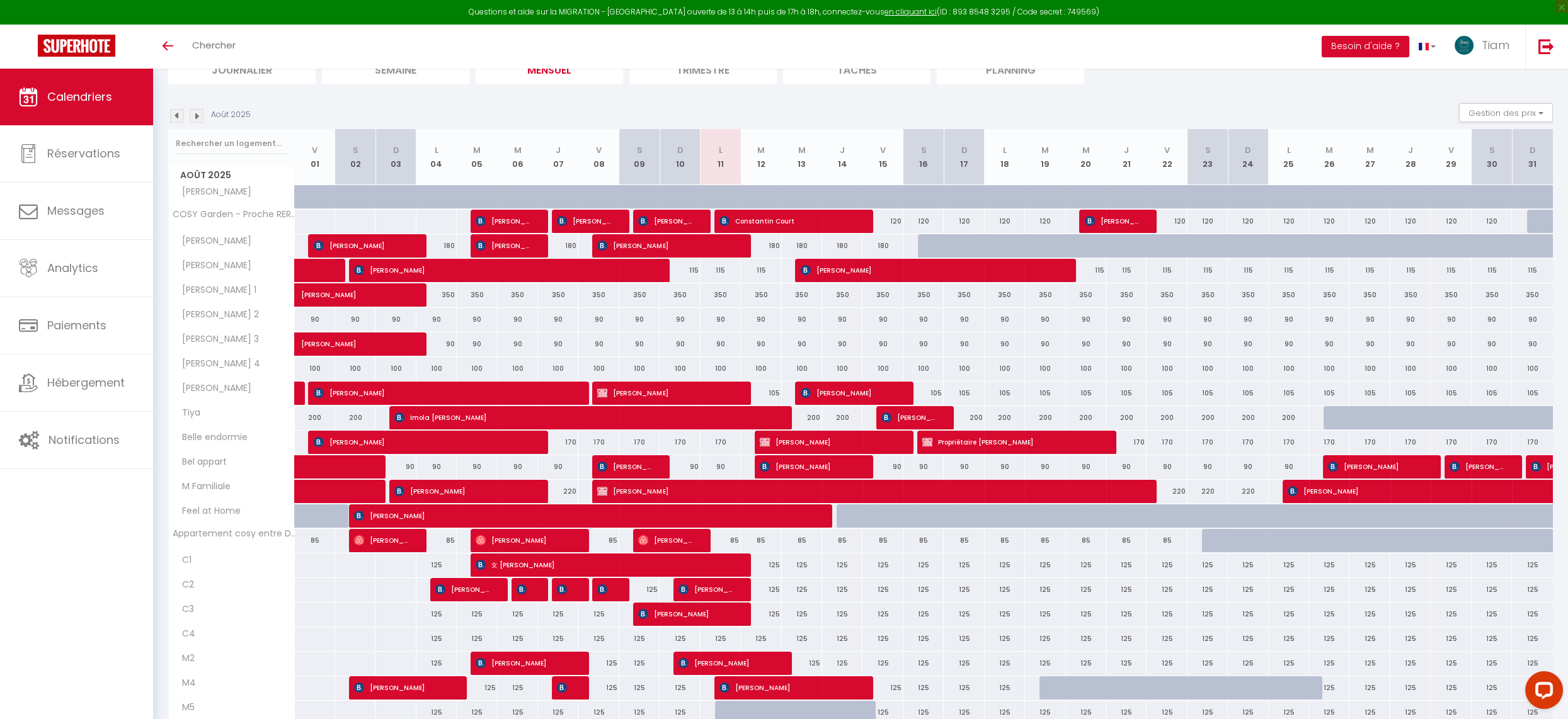
scroll to position [177, 0]
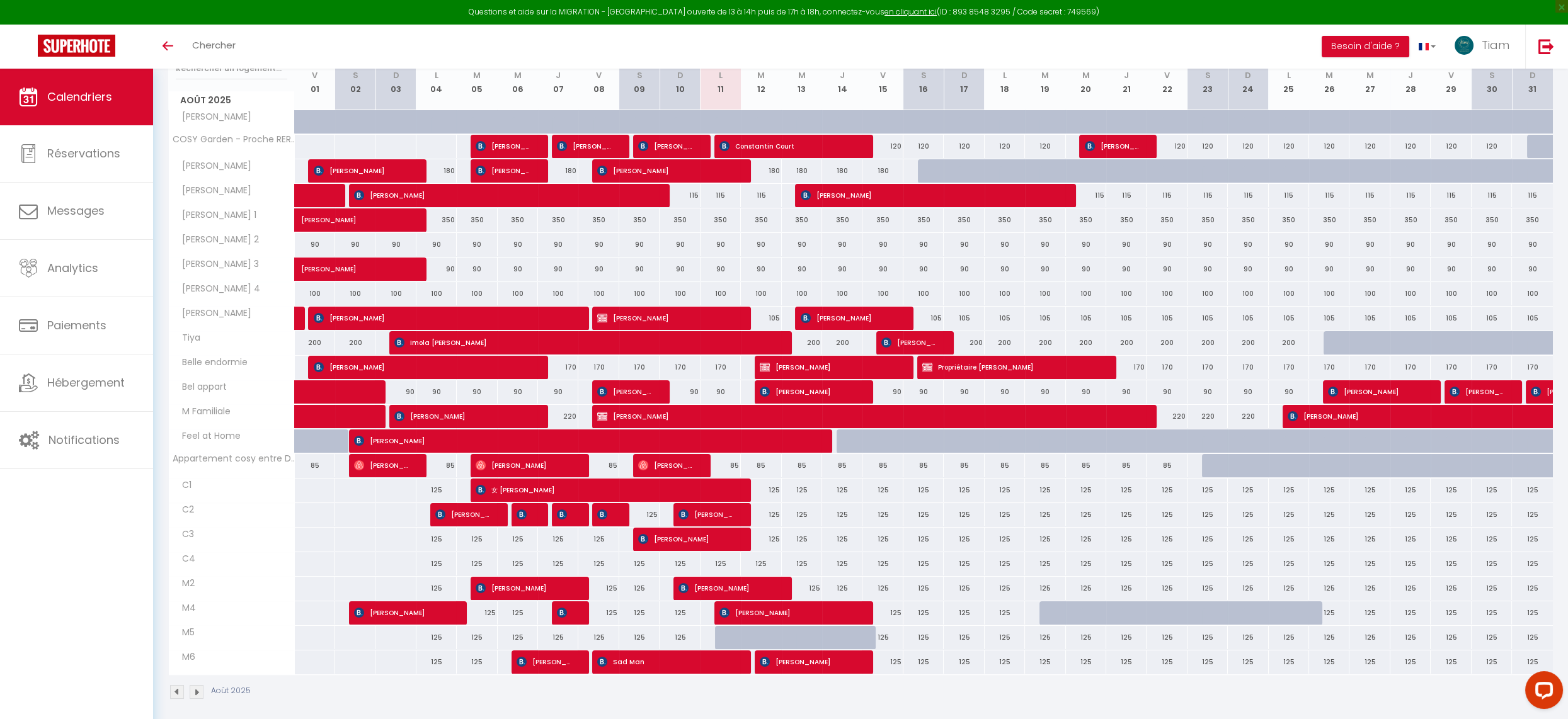
click at [721, 635] on div at bounding box center [735, 638] width 41 height 24
type input "125"
type input "Lun 11 Août 2025"
type input "[DATE]"
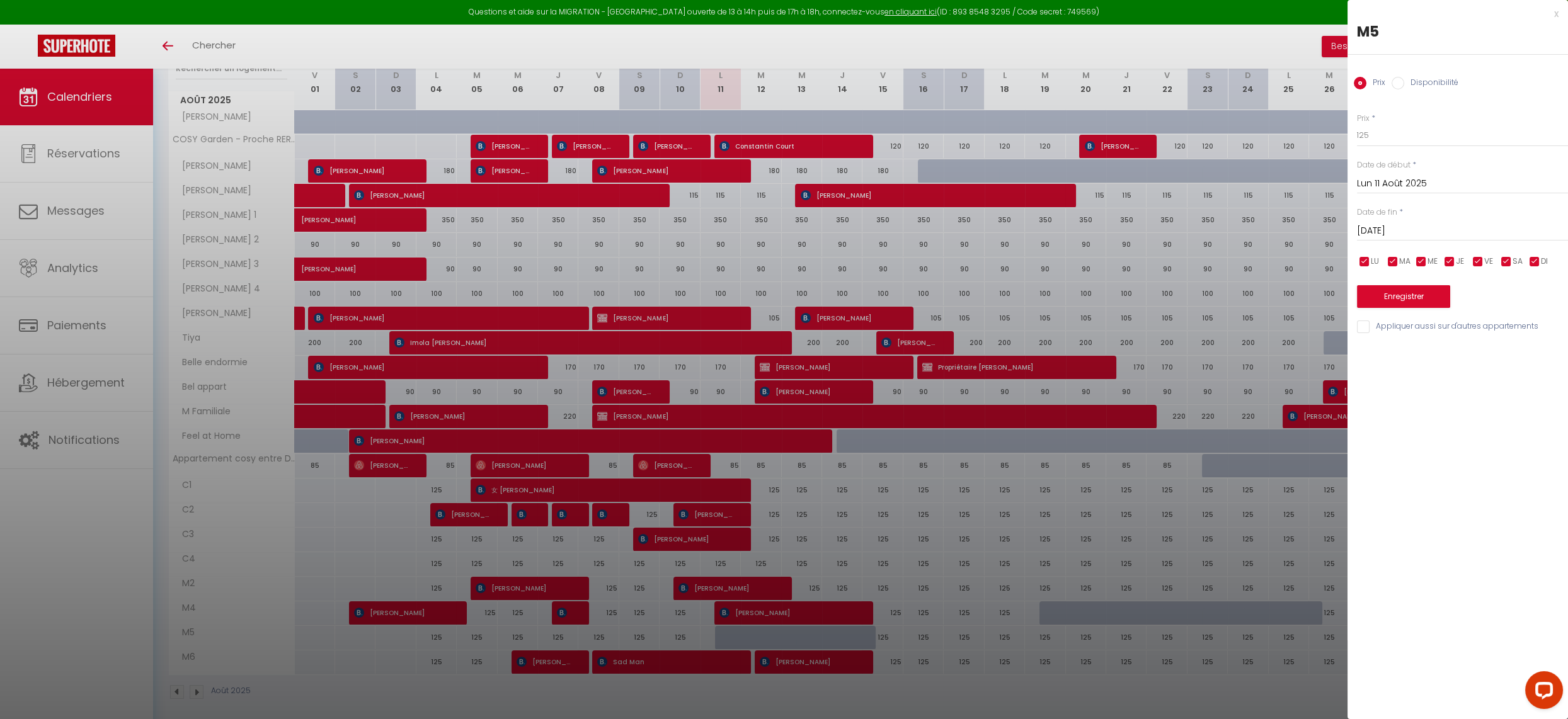
click at [1554, 12] on div "x" at bounding box center [1453, 13] width 211 height 15
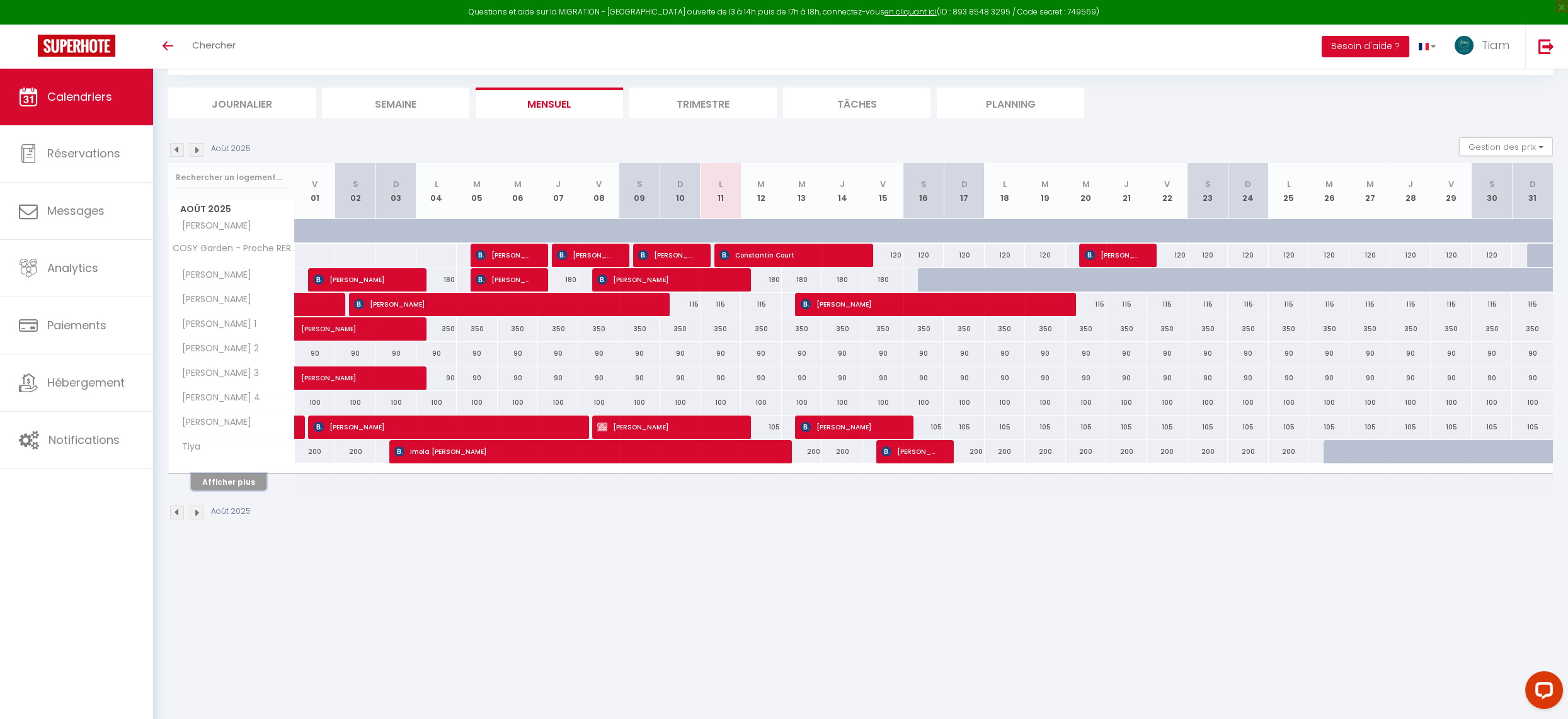
click at [239, 480] on button "Afficher plus" at bounding box center [229, 482] width 75 height 17
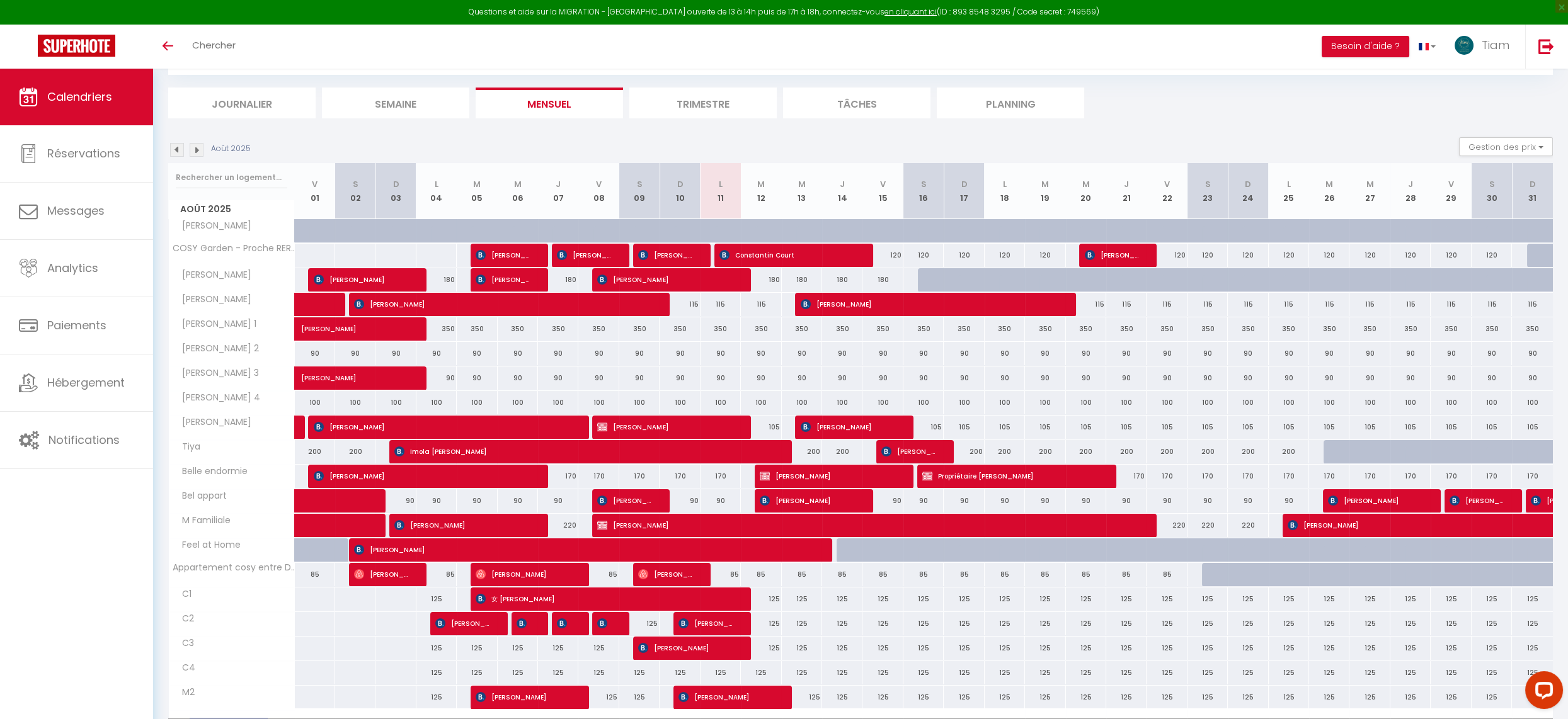
scroll to position [134, 0]
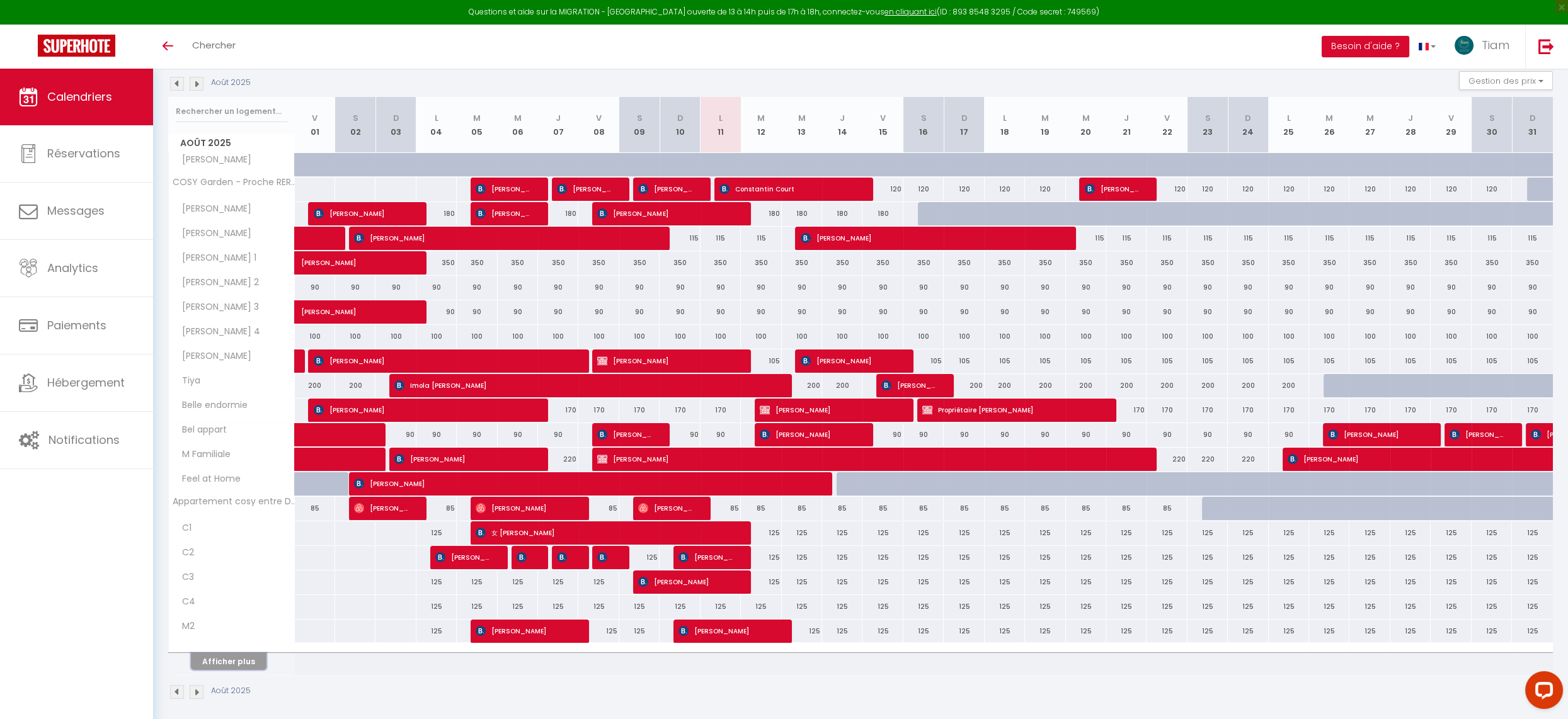
click at [245, 654] on button "Afficher plus" at bounding box center [229, 661] width 75 height 17
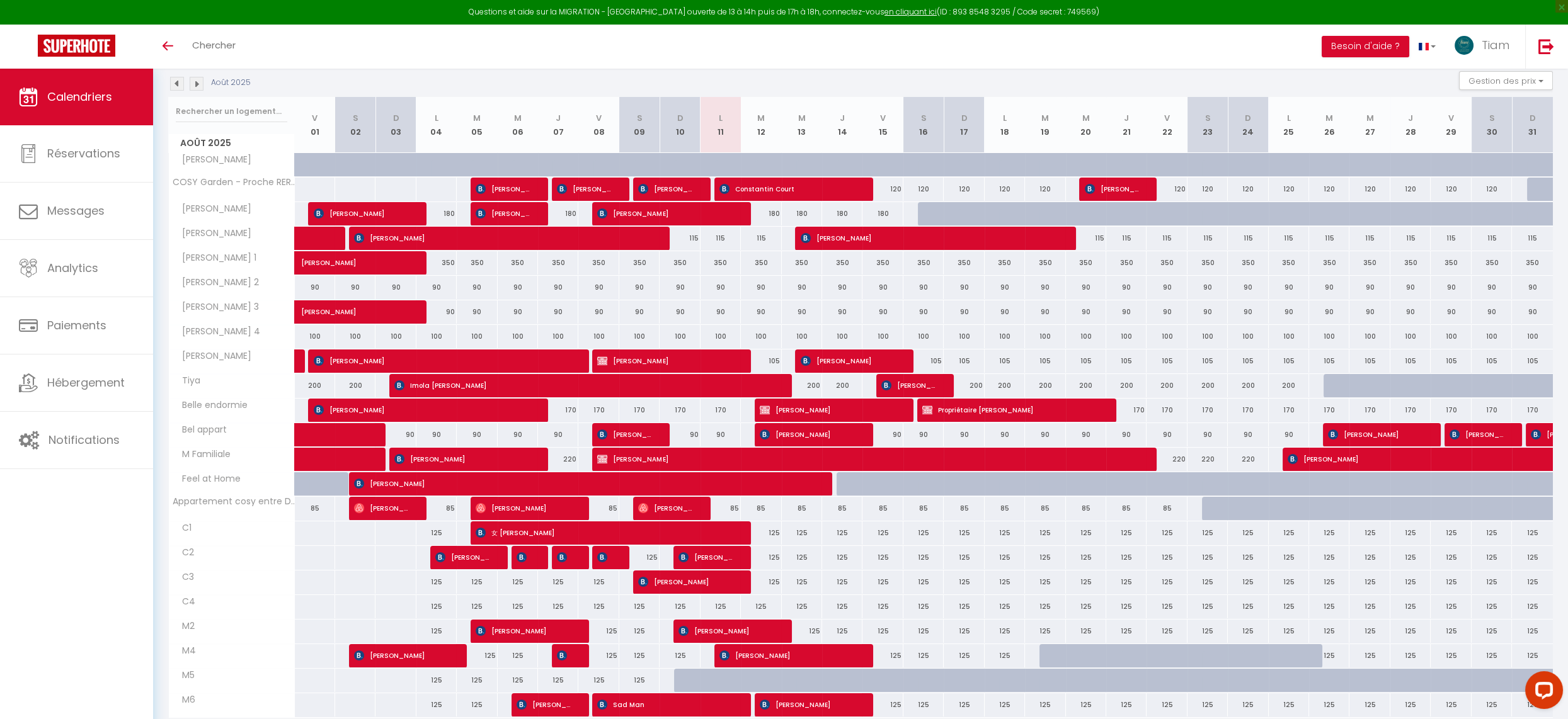
scroll to position [177, 0]
